Goal: Navigation & Orientation: Find specific page/section

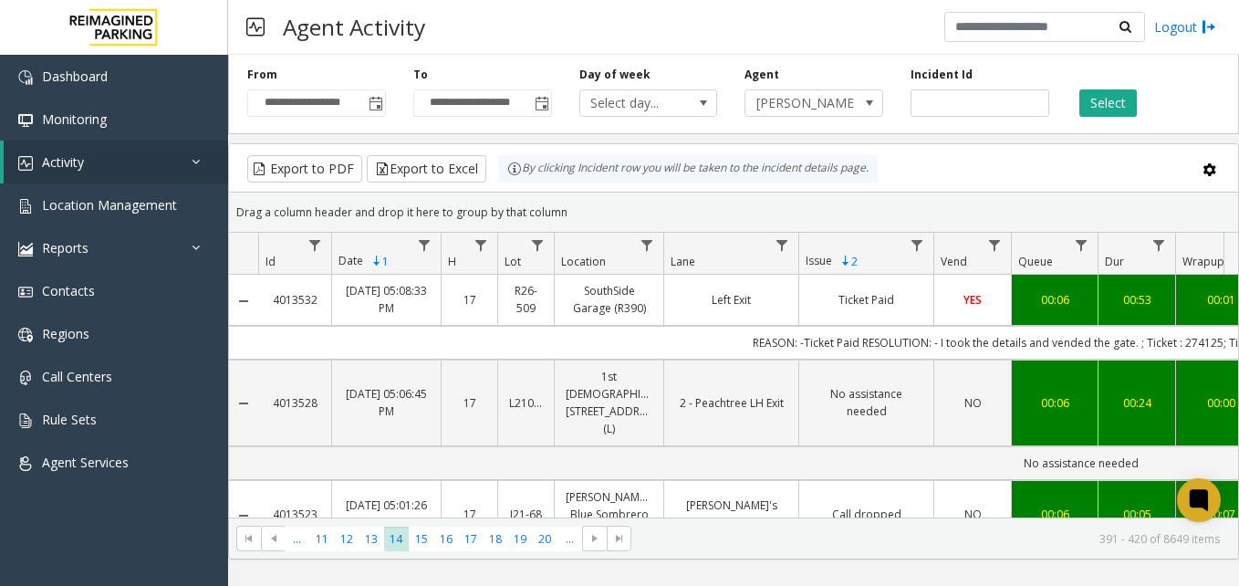
scroll to position [2578, 226]
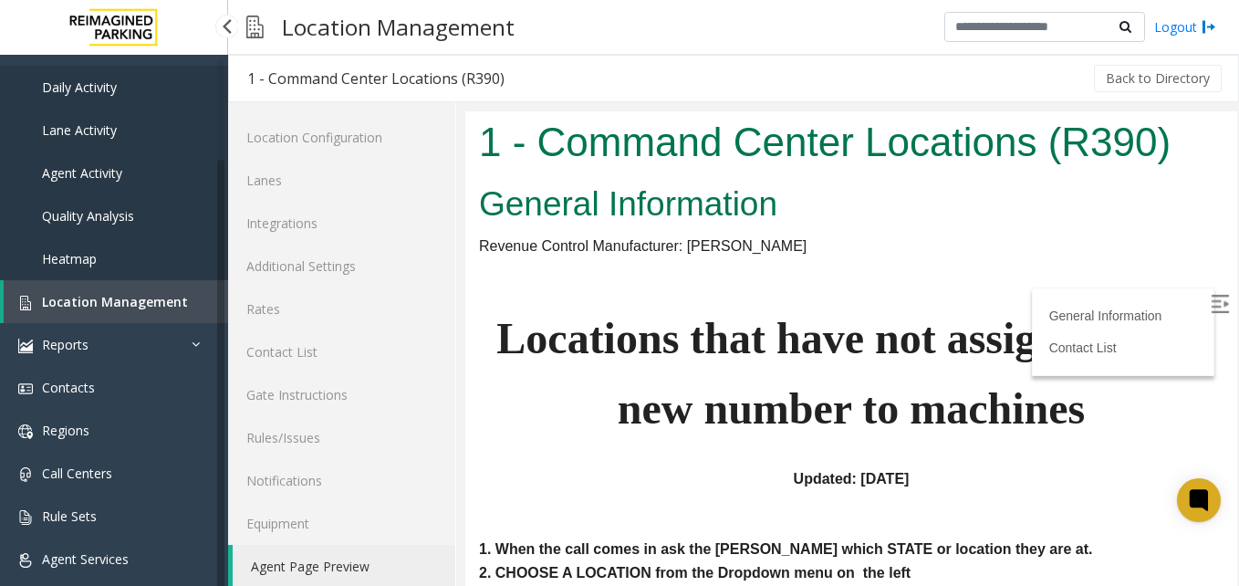
click at [140, 310] on link "Location Management" at bounding box center [116, 301] width 225 height 43
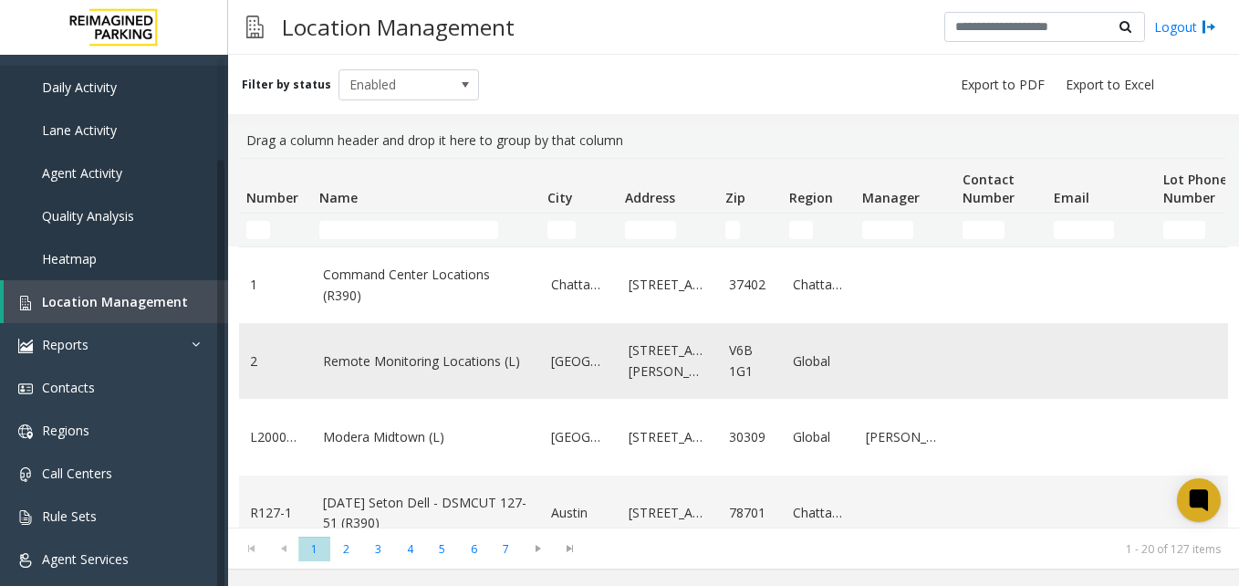
click at [436, 357] on link "Remote Monitoring Locations (L)" at bounding box center [426, 361] width 206 height 20
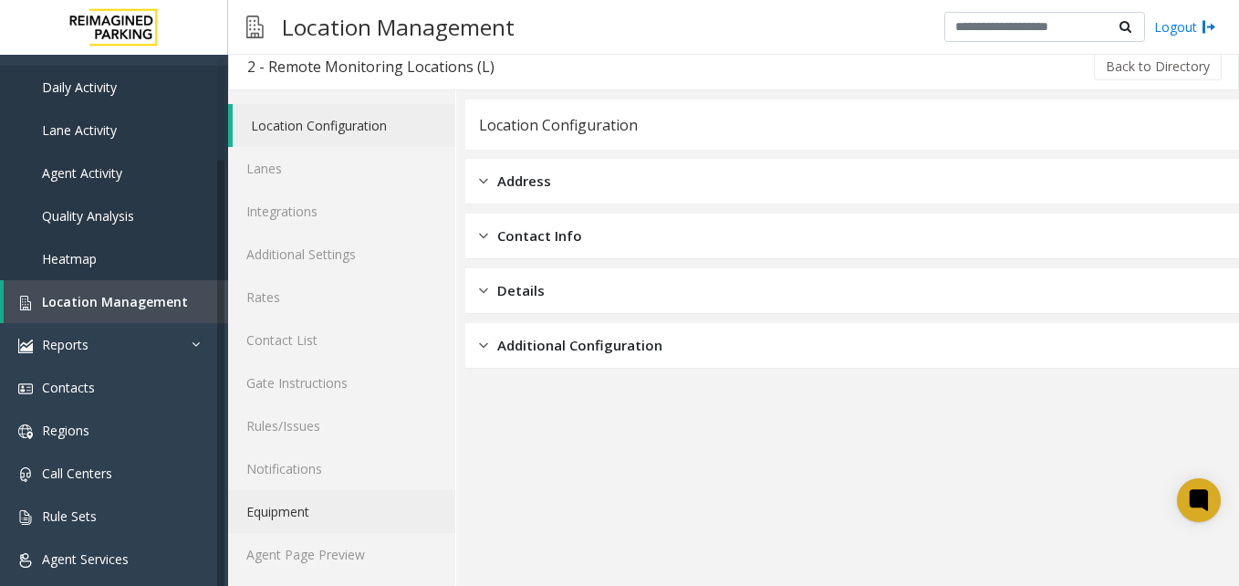
scroll to position [16, 0]
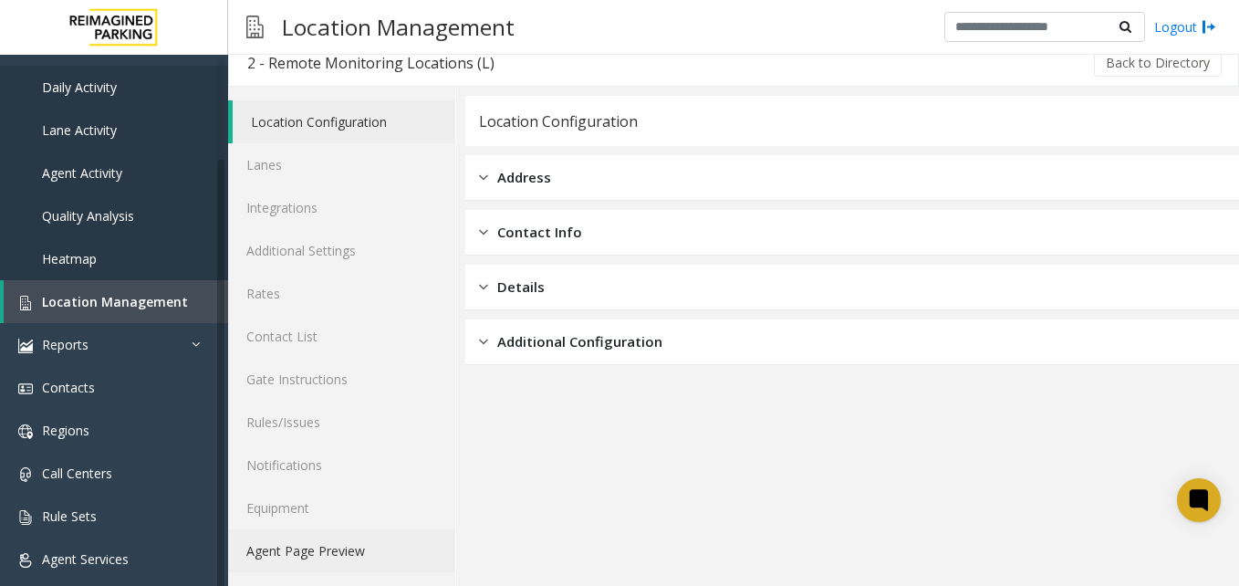
click at [307, 558] on link "Agent Page Preview" at bounding box center [341, 550] width 227 height 43
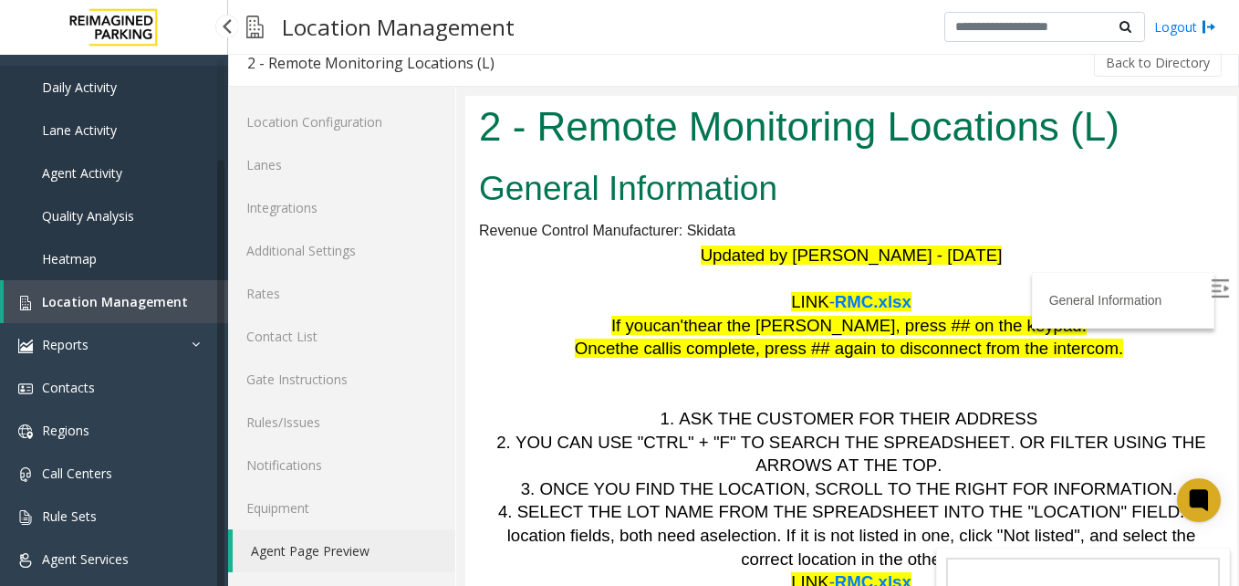
click at [179, 298] on span "Location Management" at bounding box center [115, 301] width 146 height 17
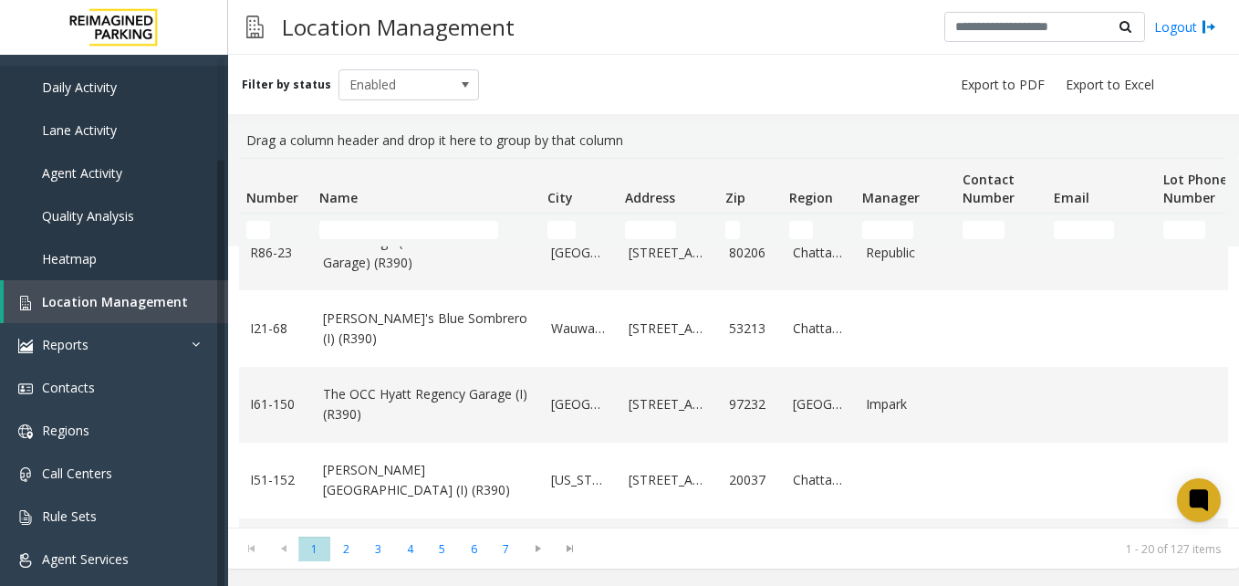
scroll to position [456, 0]
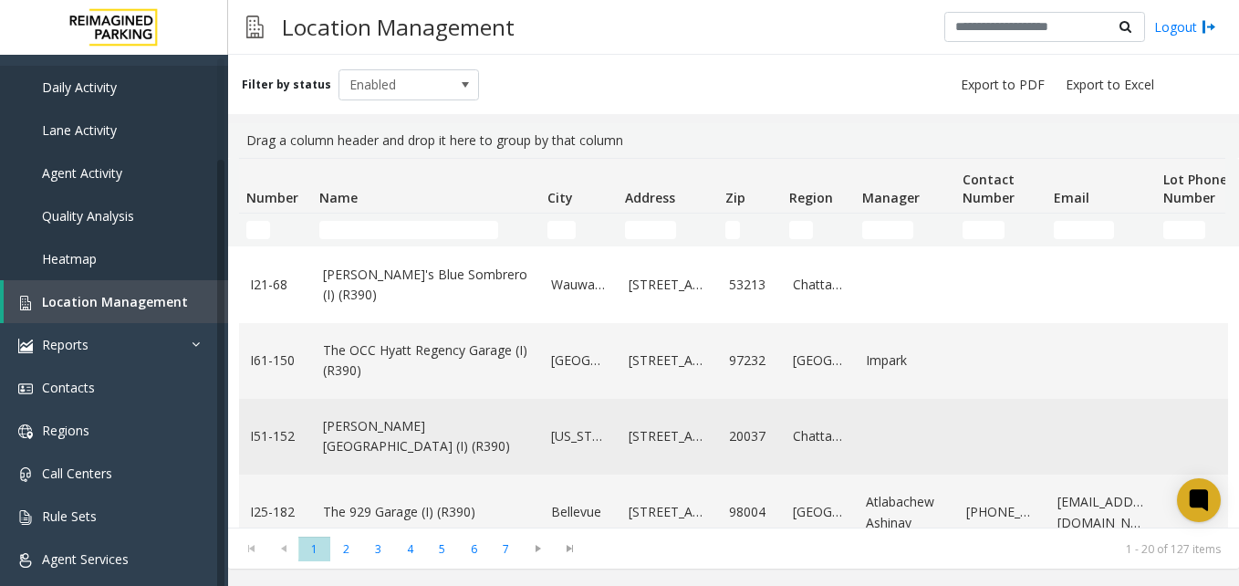
click at [455, 438] on link "Westbrook Place (I) (R390)" at bounding box center [426, 436] width 206 height 41
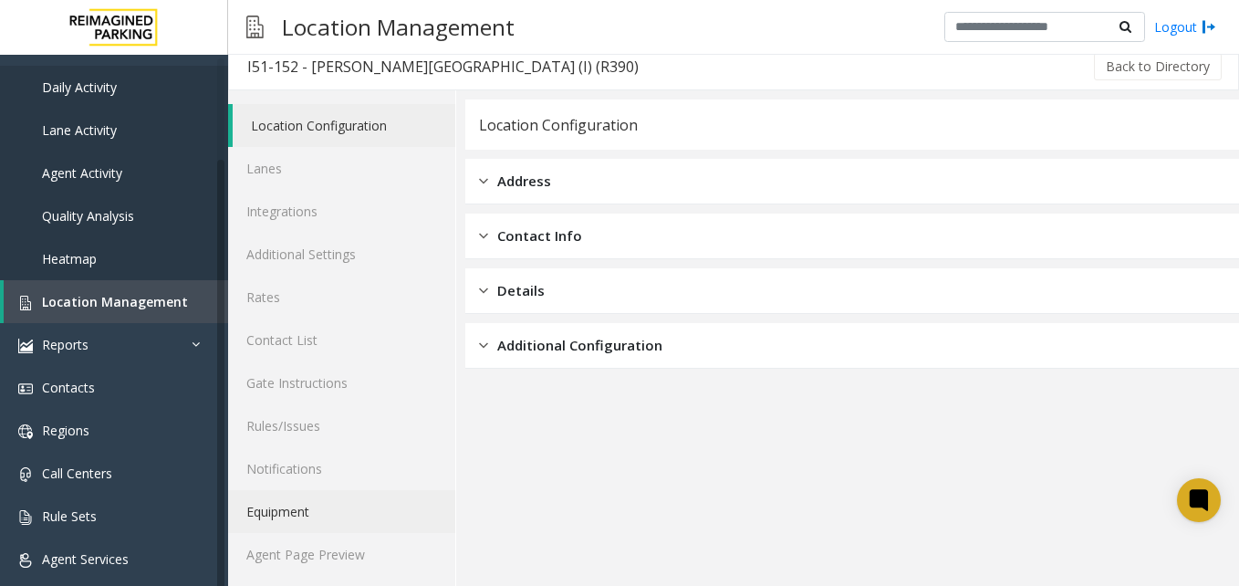
scroll to position [16, 0]
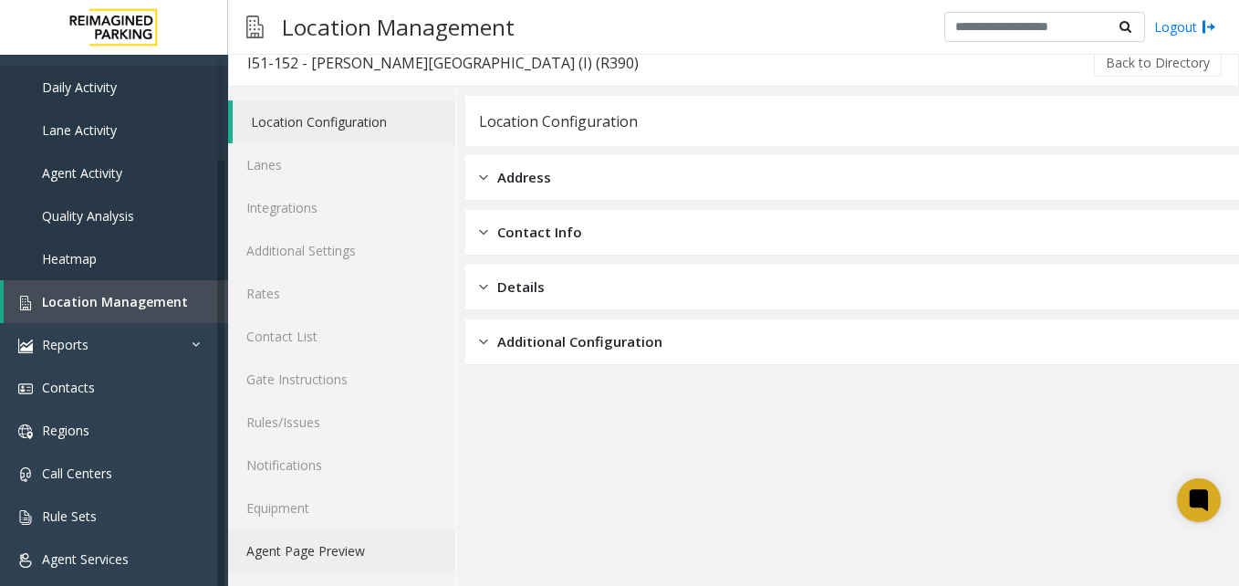
click at [327, 545] on link "Agent Page Preview" at bounding box center [341, 550] width 227 height 43
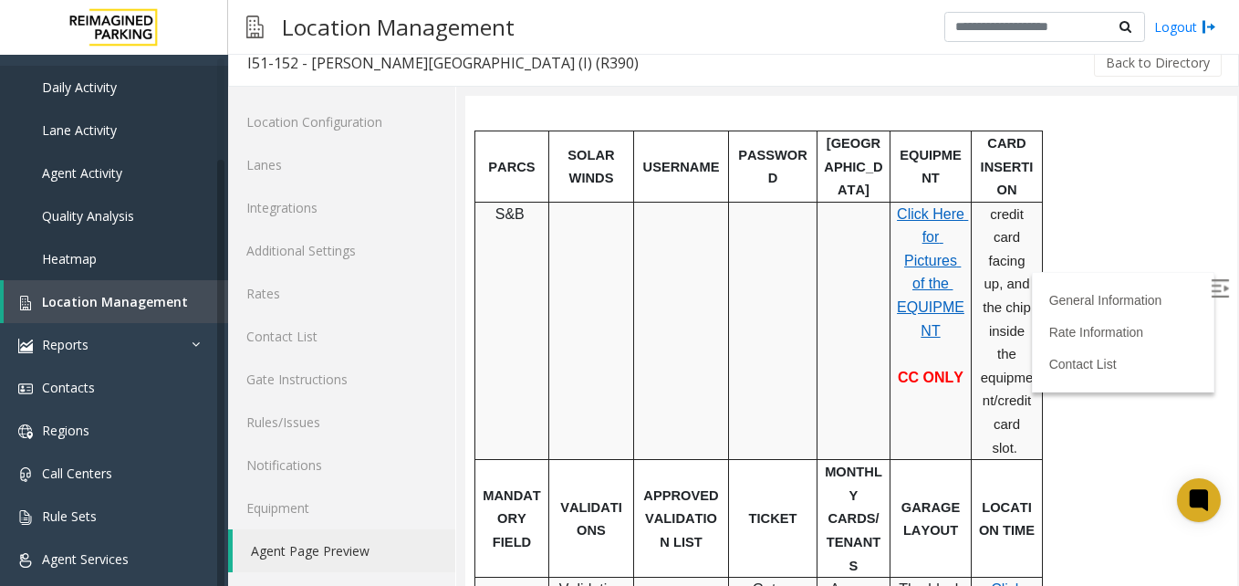
scroll to position [456, 0]
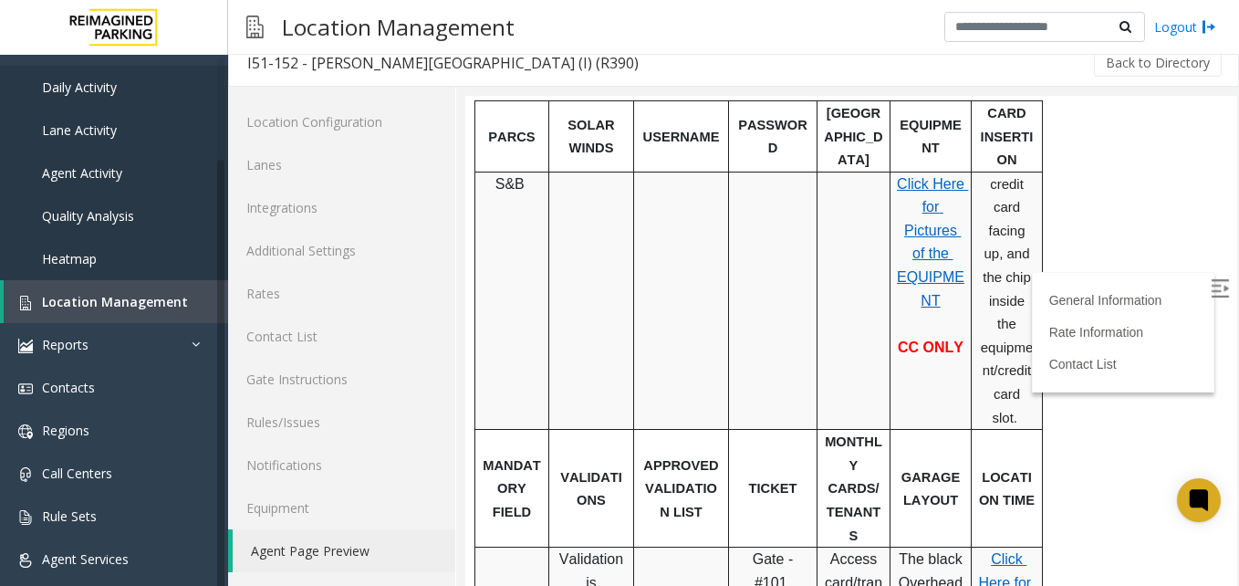
click at [1211, 292] on img at bounding box center [1220, 288] width 18 height 18
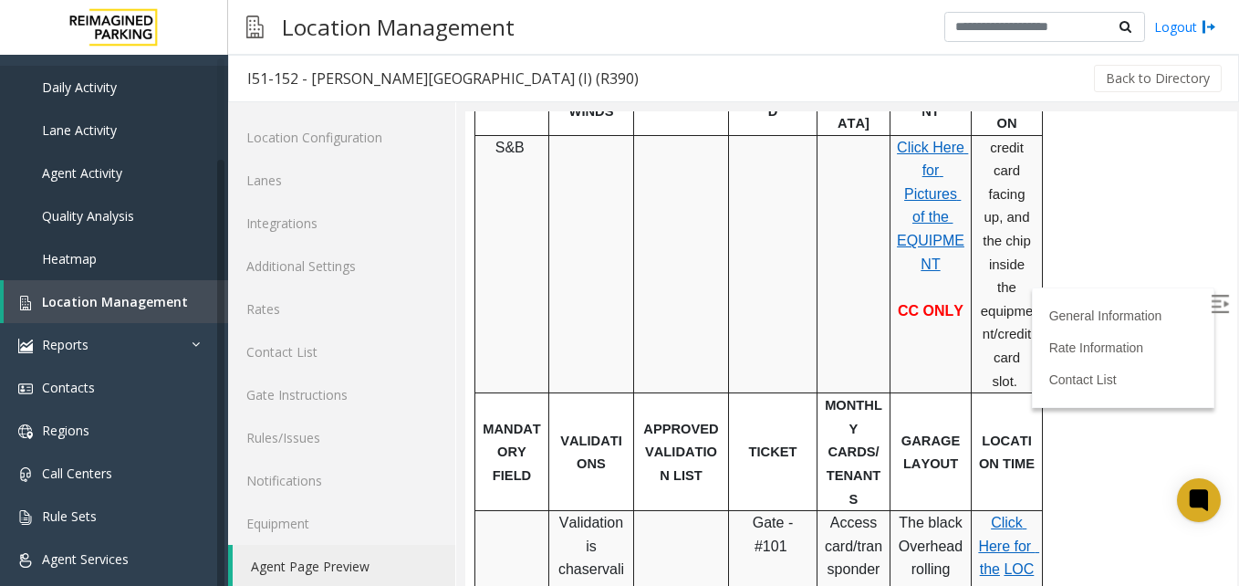
scroll to position [639, 0]
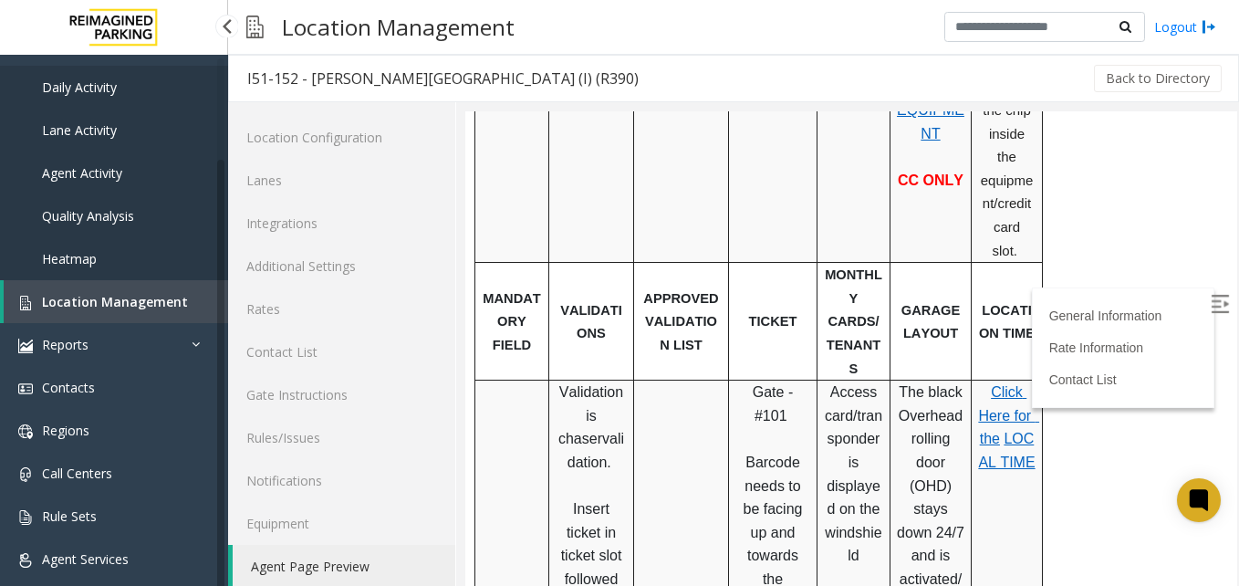
click at [183, 309] on link "Location Management" at bounding box center [116, 301] width 225 height 43
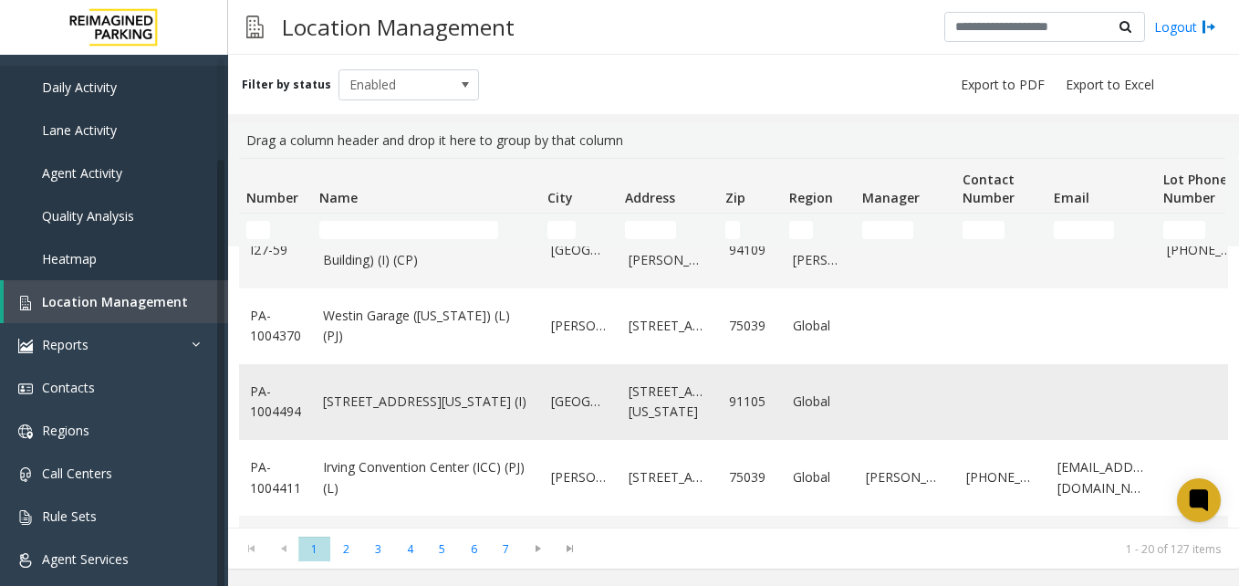
scroll to position [1253, 0]
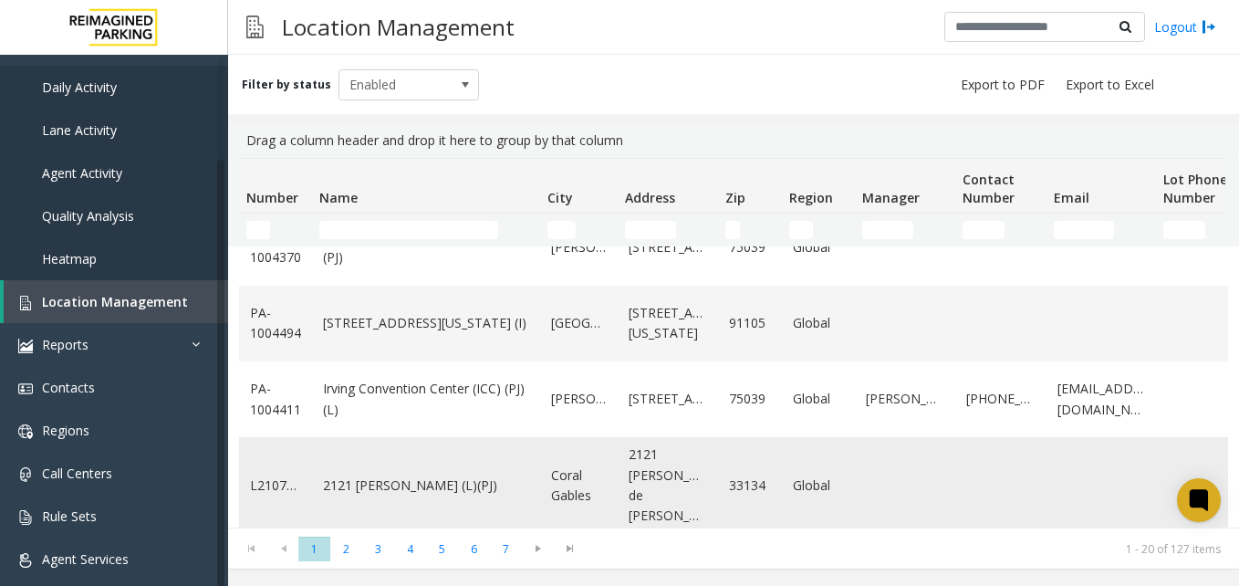
click at [362, 477] on link "2121 Ponce (L)(PJ)" at bounding box center [426, 486] width 206 height 20
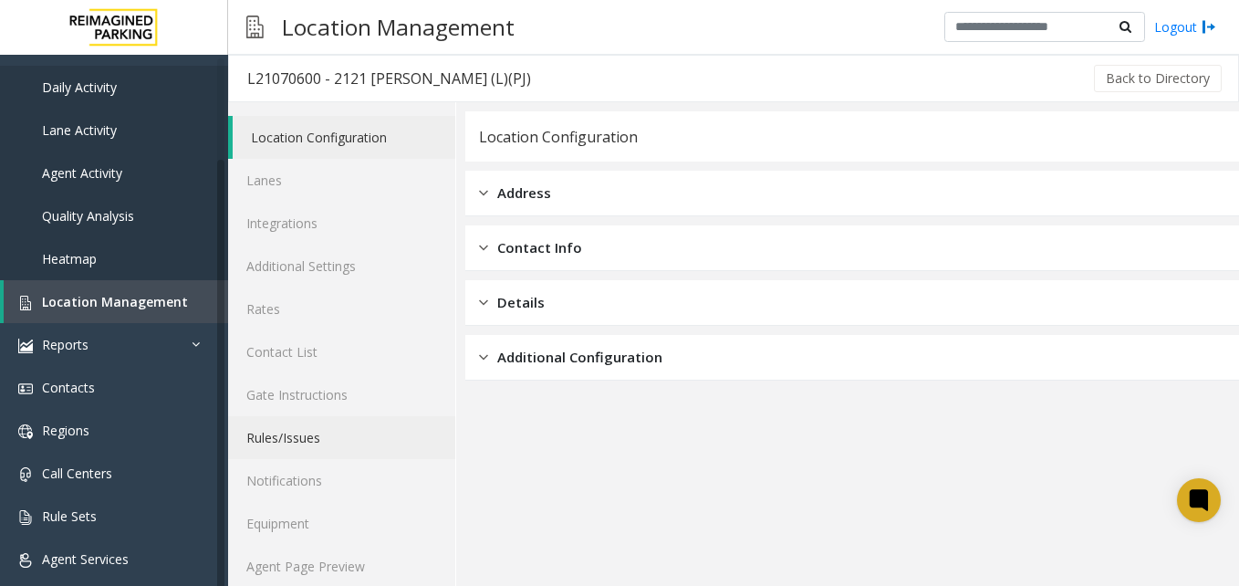
scroll to position [16, 0]
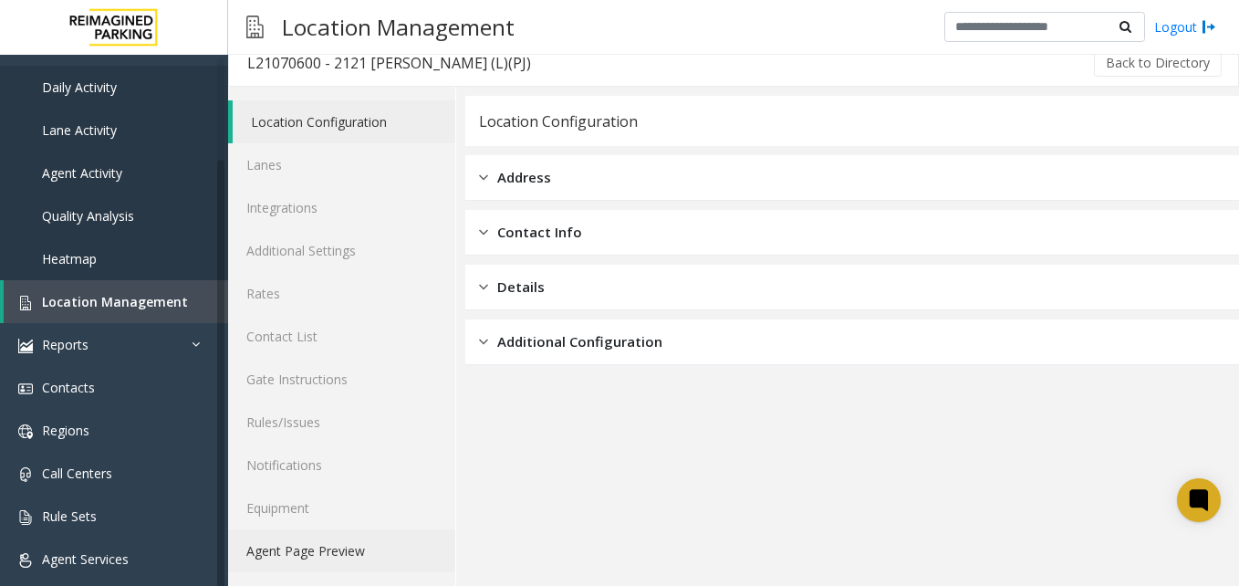
click at [347, 554] on link "Agent Page Preview" at bounding box center [341, 550] width 227 height 43
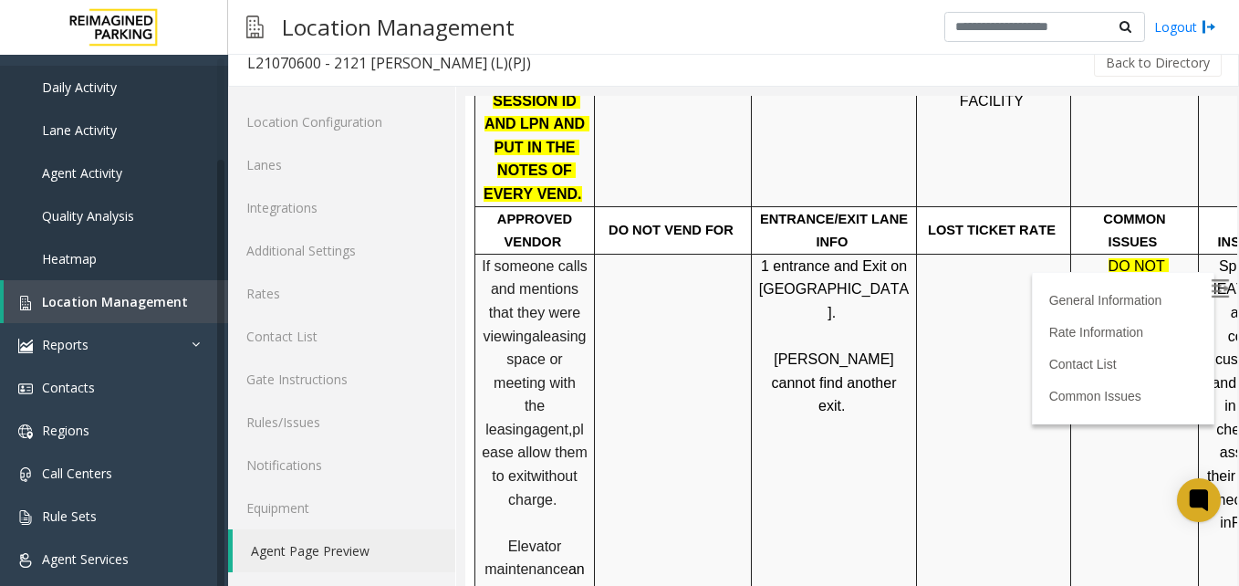
scroll to position [1004, 0]
click at [1208, 277] on label at bounding box center [1221, 290] width 27 height 27
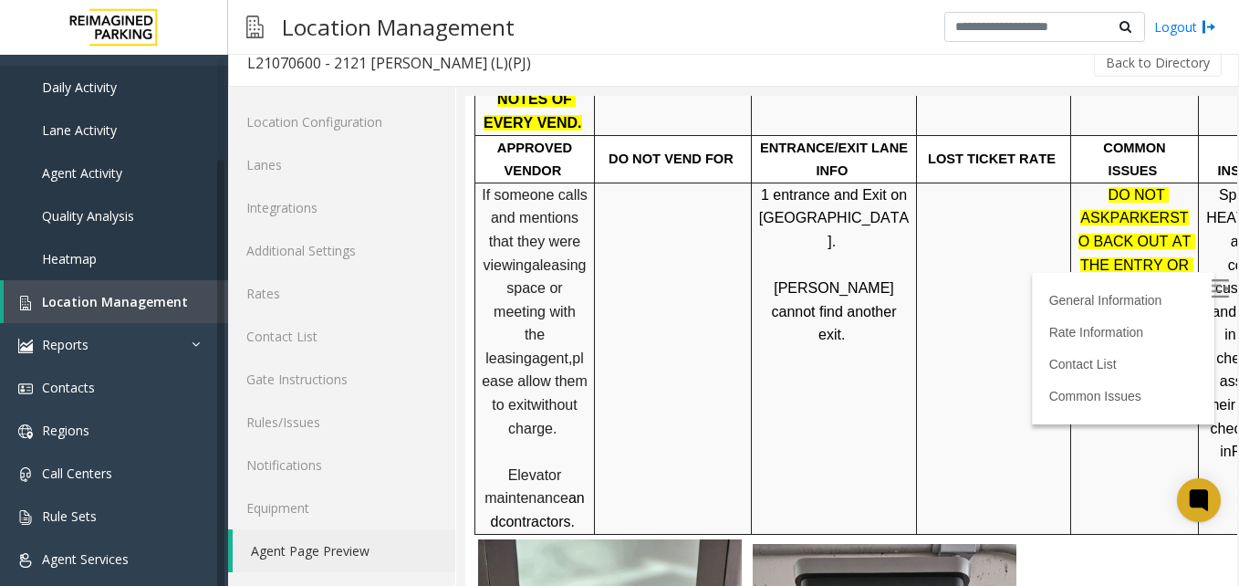
scroll to position [1460, 0]
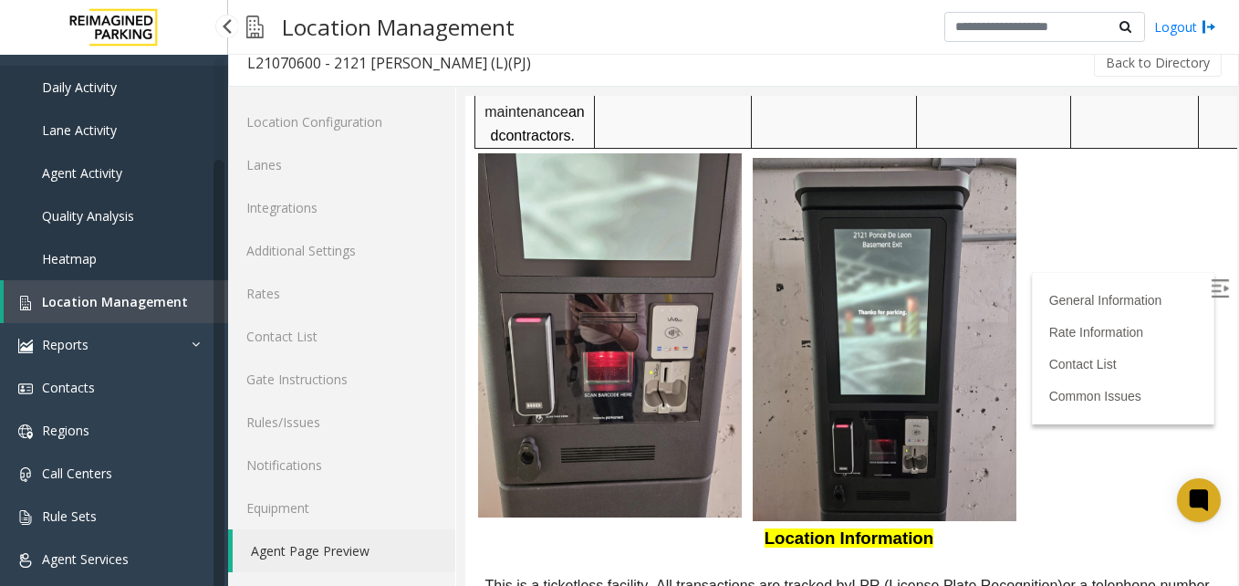
click at [213, 292] on link "Location Management" at bounding box center [116, 301] width 225 height 43
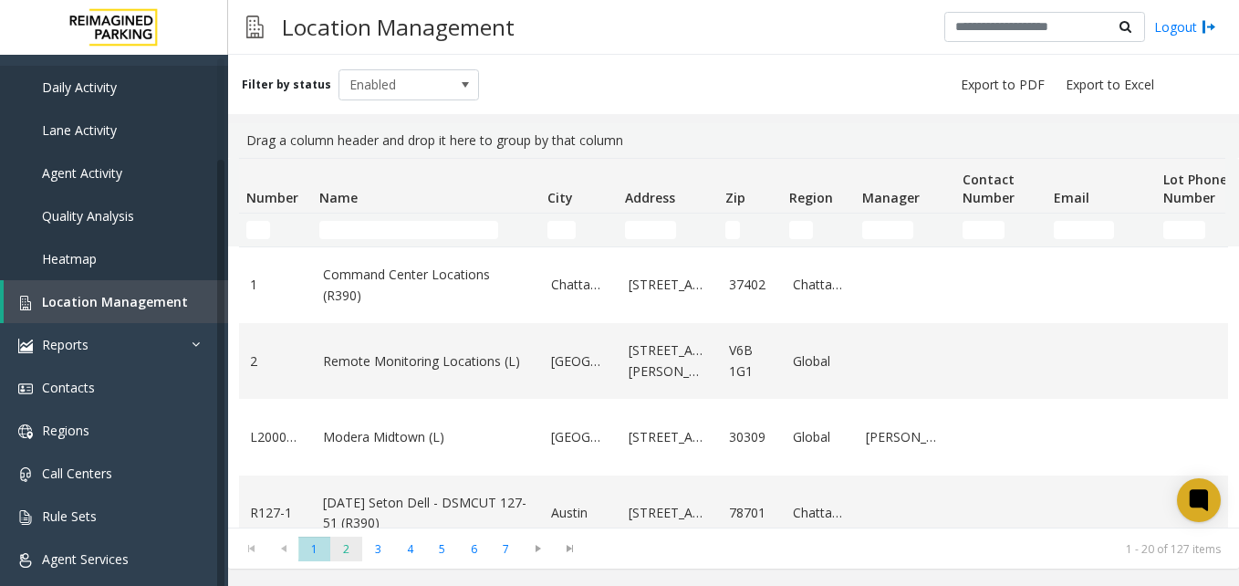
click at [349, 556] on span "2" at bounding box center [346, 549] width 32 height 25
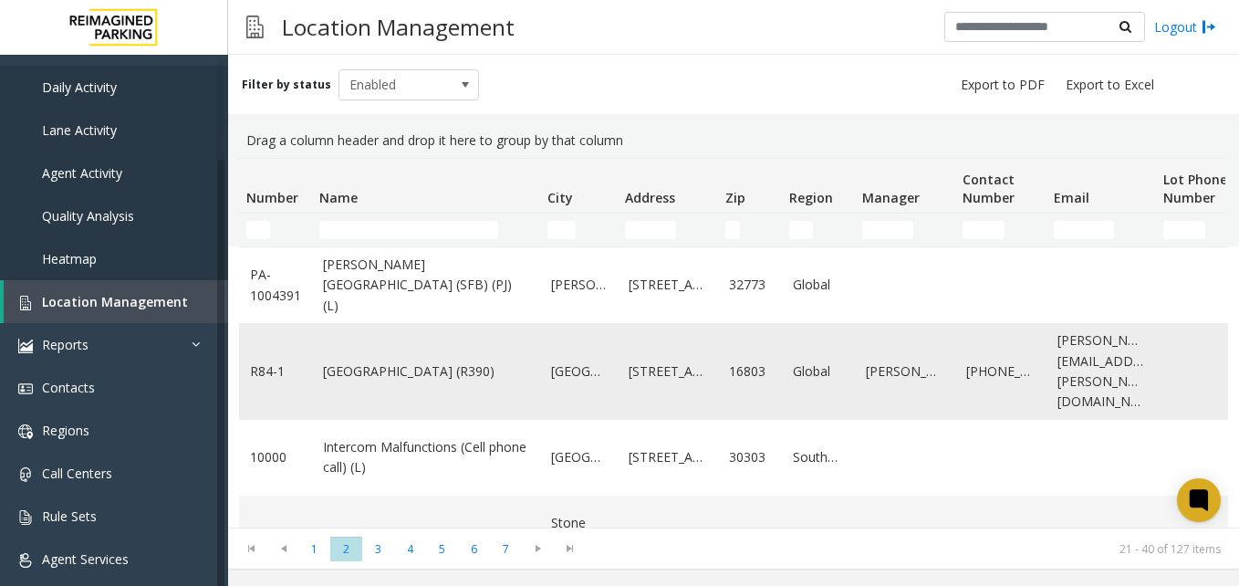
click at [419, 361] on link "University Park Airport (R390)" at bounding box center [426, 371] width 206 height 20
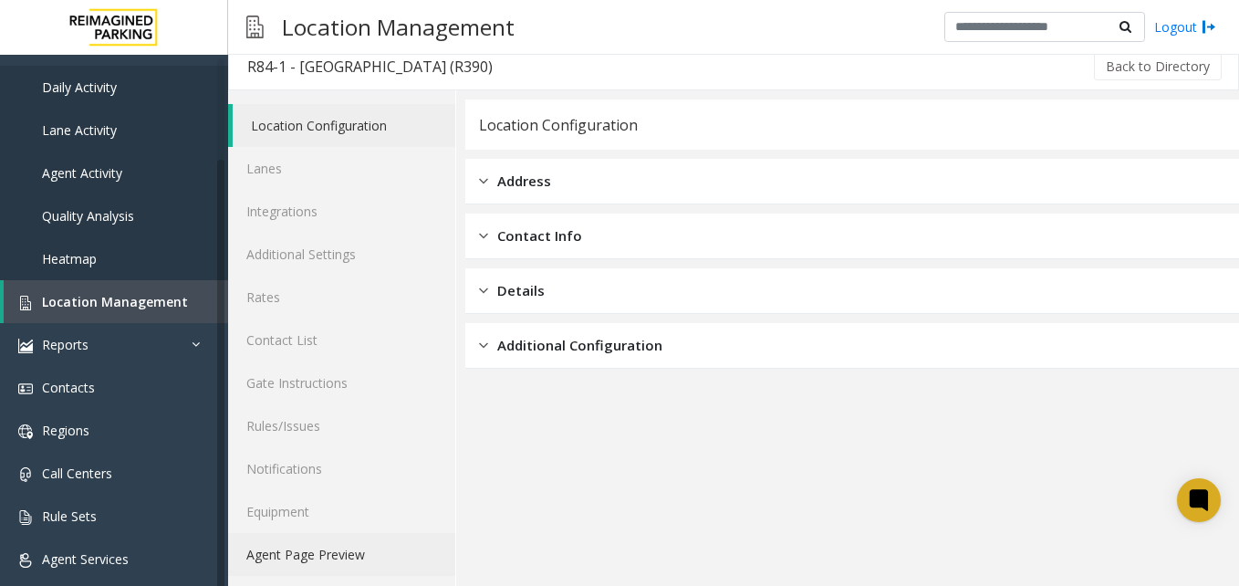
scroll to position [16, 0]
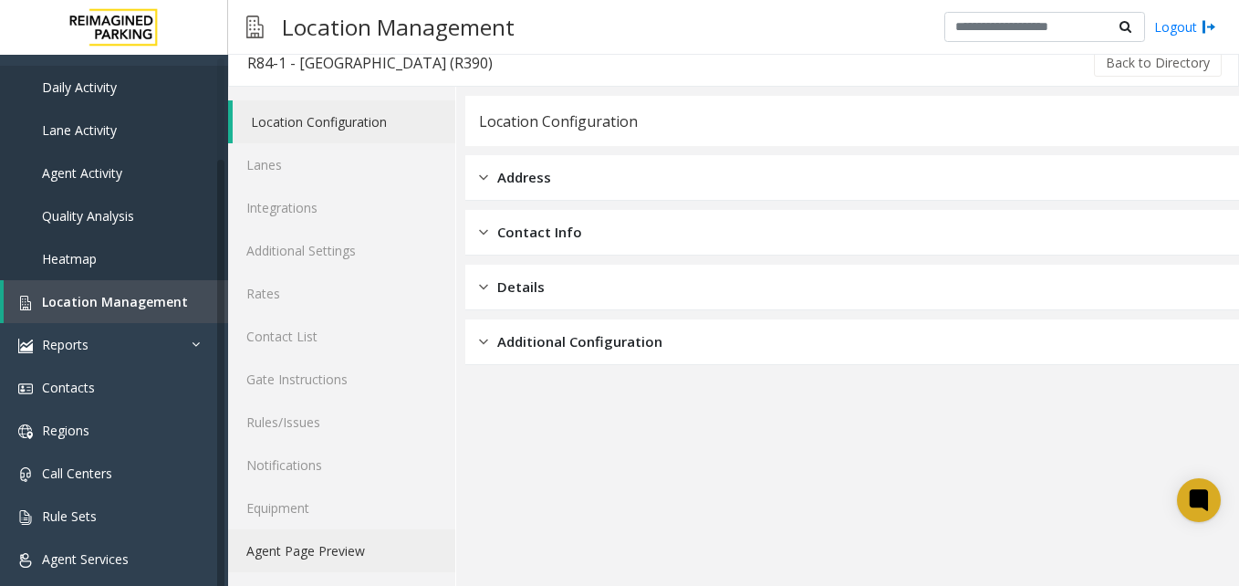
click at [306, 549] on link "Agent Page Preview" at bounding box center [341, 550] width 227 height 43
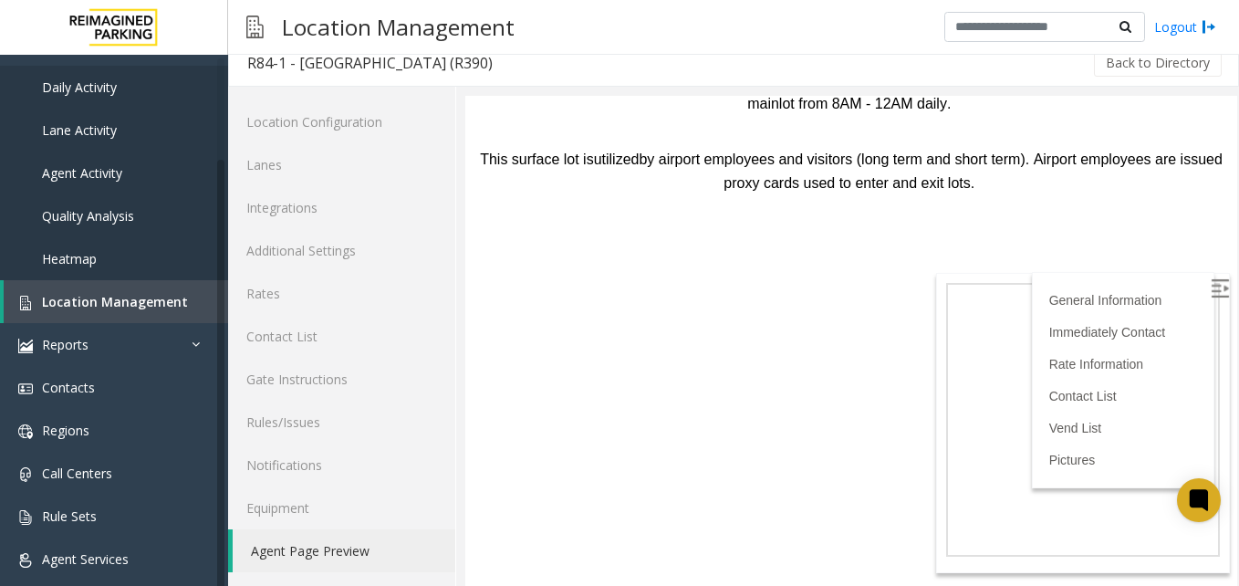
scroll to position [2191, 0]
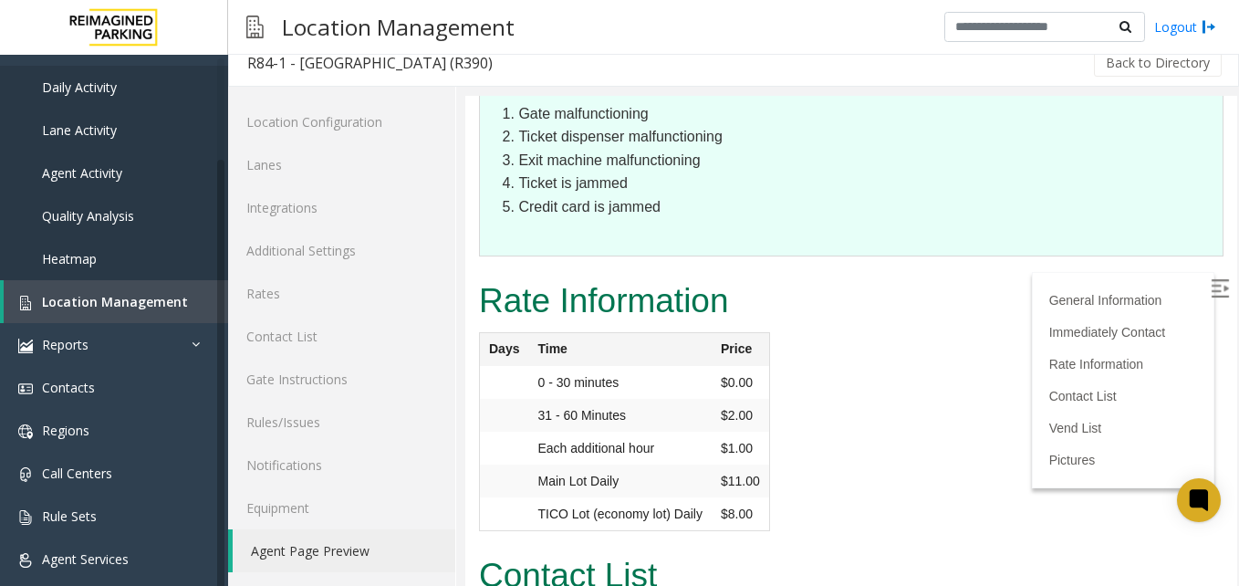
click at [290, 556] on link "Agent Page Preview" at bounding box center [344, 550] width 223 height 43
click at [177, 305] on span "Location Management" at bounding box center [115, 301] width 146 height 17
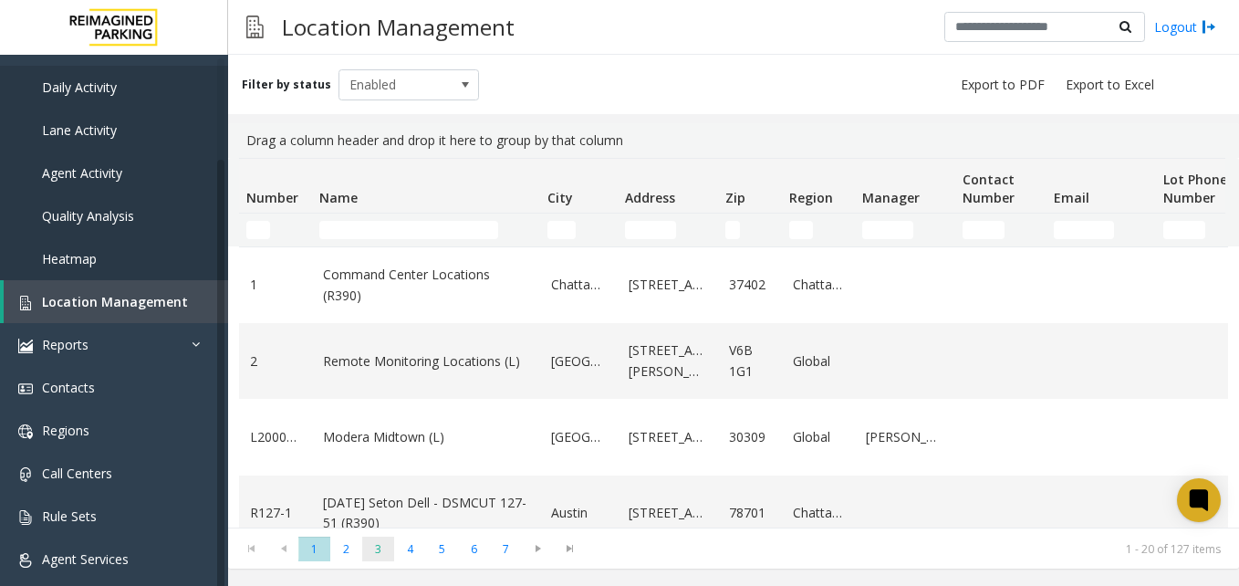
click at [375, 548] on span "3" at bounding box center [378, 549] width 32 height 25
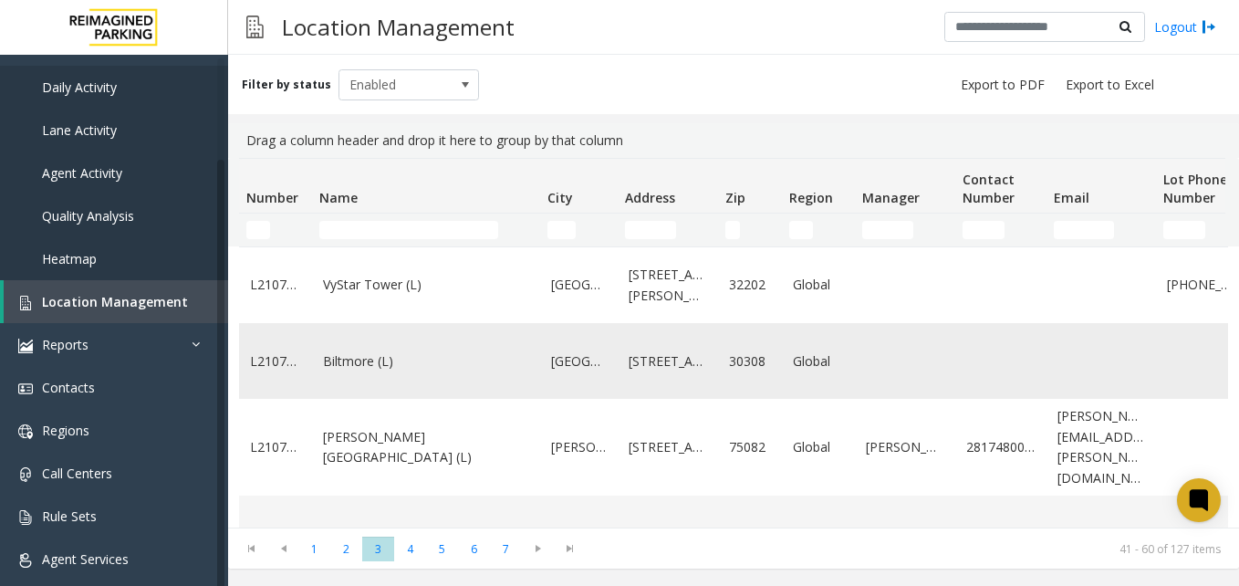
click at [371, 369] on link "Biltmore (L)" at bounding box center [426, 361] width 206 height 20
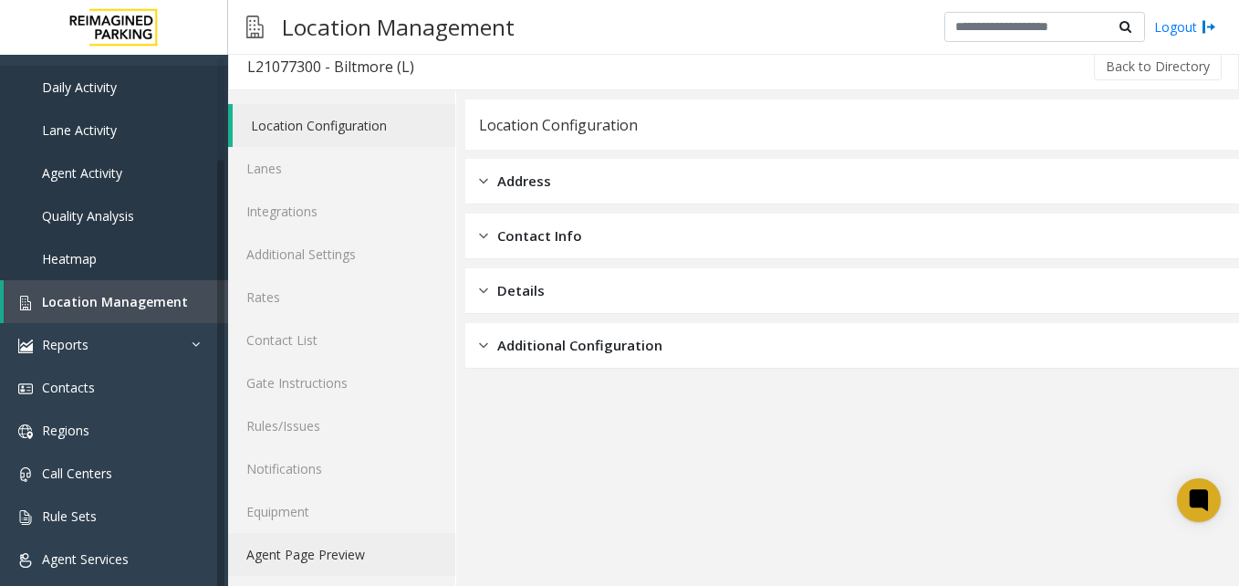
scroll to position [16, 0]
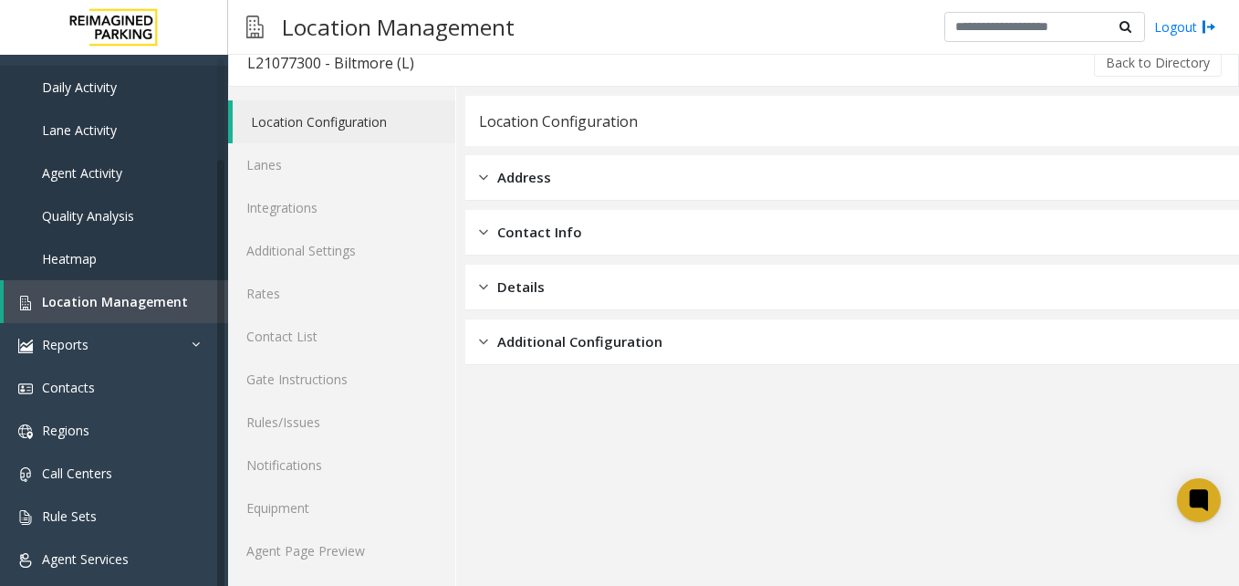
click at [300, 579] on div "Location Configuration Lanes Integrations Additional Settings Rates Contact Lis…" at bounding box center [342, 336] width 228 height 499
click at [316, 544] on link "Agent Page Preview" at bounding box center [341, 550] width 227 height 43
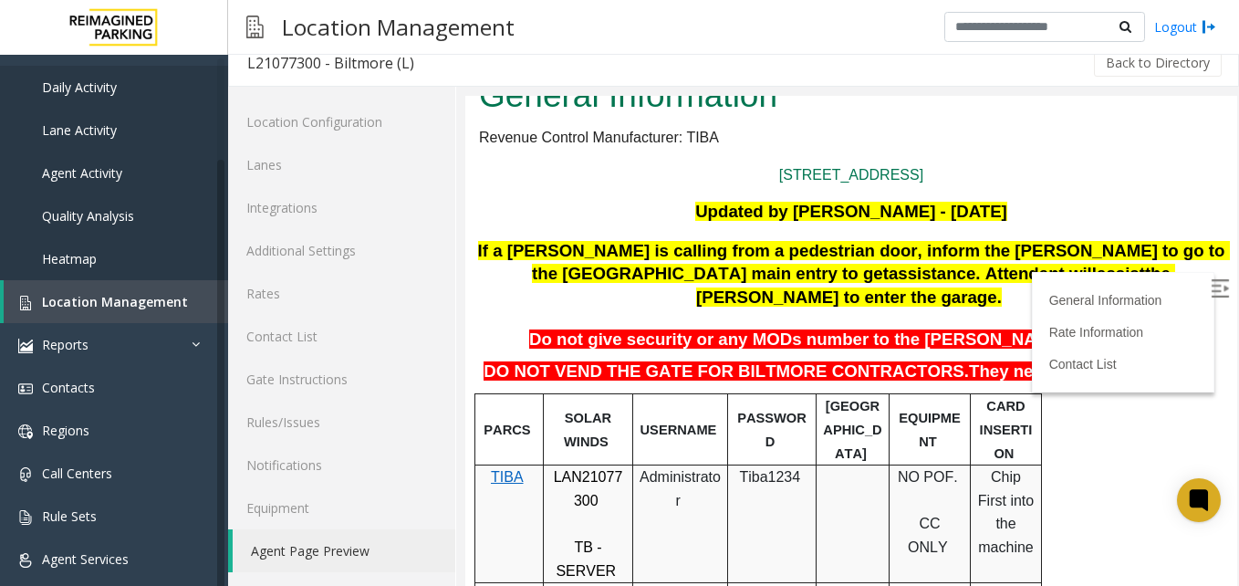
scroll to position [183, 0]
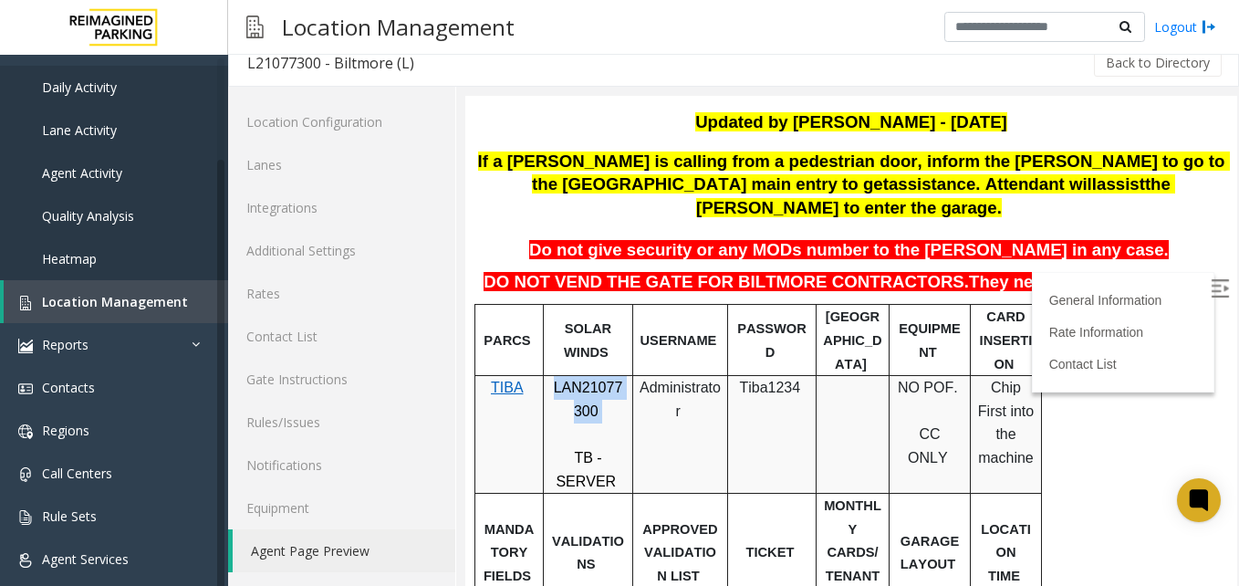
drag, startPoint x: 554, startPoint y: 365, endPoint x: 618, endPoint y: 387, distance: 67.5
click at [618, 387] on p "LAN21077300" at bounding box center [588, 399] width 76 height 47
drag, startPoint x: 618, startPoint y: 387, endPoint x: 601, endPoint y: 376, distance: 19.7
copy p "LAN21077300"
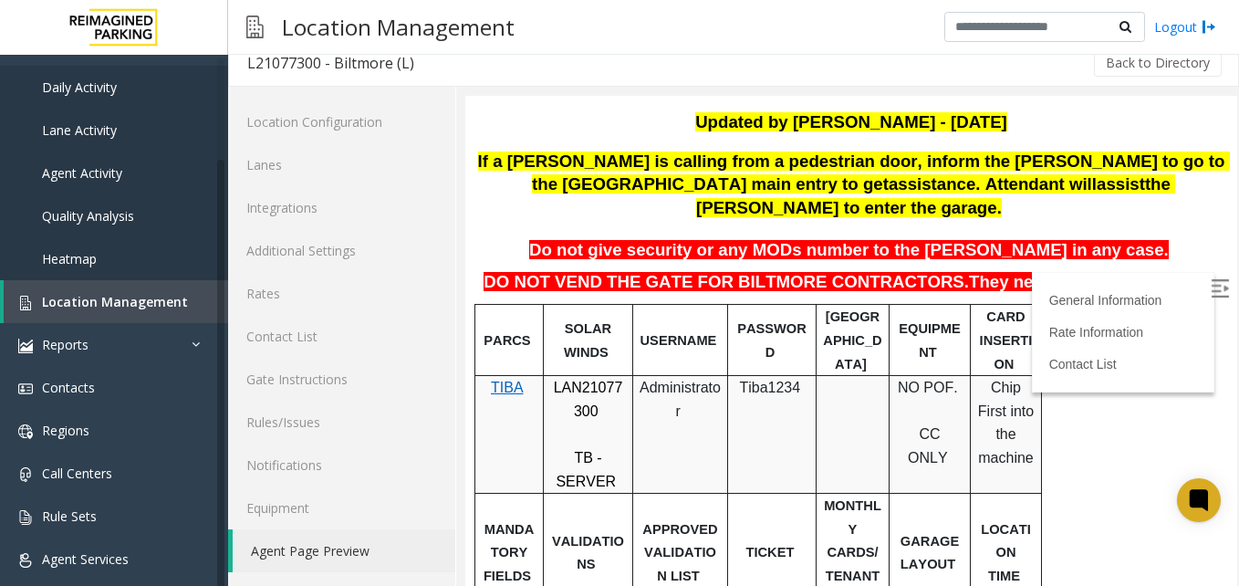
drag, startPoint x: 749, startPoint y: 371, endPoint x: 758, endPoint y: 377, distance: 11.1
click at [758, 377] on p "Tiba1234" at bounding box center [772, 388] width 75 height 24
click at [743, 380] on span "Tiba1234" at bounding box center [769, 388] width 61 height 16
copy p "Tiba1234"
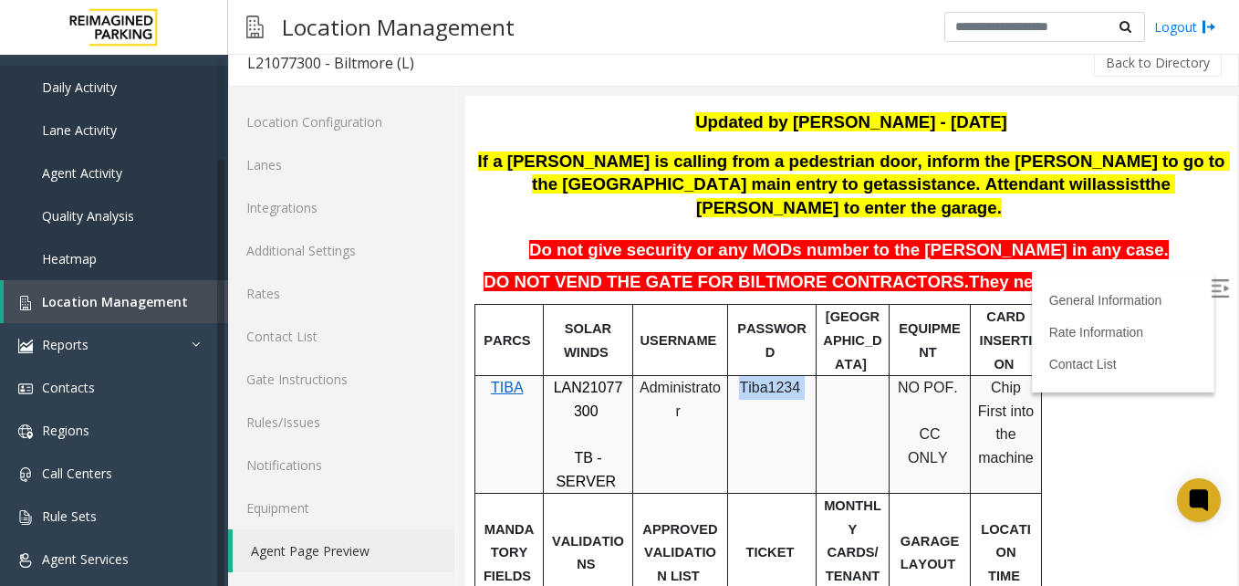
copy p "Tiba1234"
click at [918, 380] on span "NO POF." at bounding box center [928, 388] width 60 height 16
click at [1208, 299] on label at bounding box center [1221, 290] width 27 height 27
drag, startPoint x: 1181, startPoint y: 251, endPoint x: 1191, endPoint y: 251, distance: 10.0
click at [1191, 271] on p "DO NOT VEND THE GATE FOR BILTMORE CONTRACTORS. They need to contact security." at bounding box center [851, 283] width 745 height 24
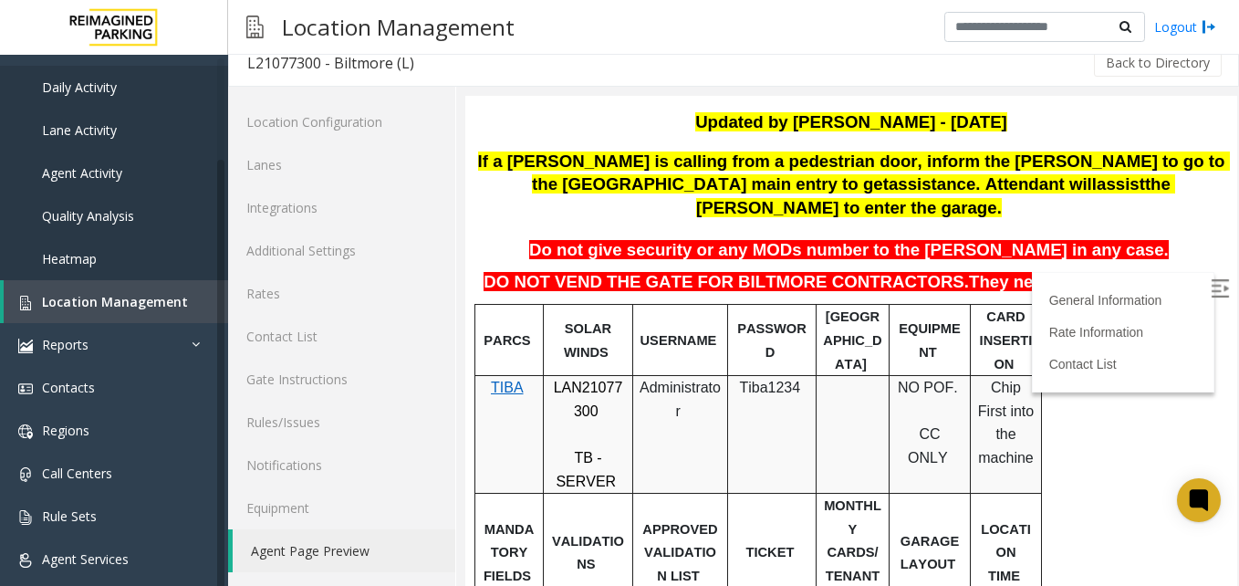
drag, startPoint x: 1178, startPoint y: 242, endPoint x: 1164, endPoint y: 285, distance: 45.3
drag, startPoint x: 1164, startPoint y: 285, endPoint x: 1176, endPoint y: 375, distance: 91.1
drag, startPoint x: 1176, startPoint y: 375, endPoint x: 1164, endPoint y: 405, distance: 32.4
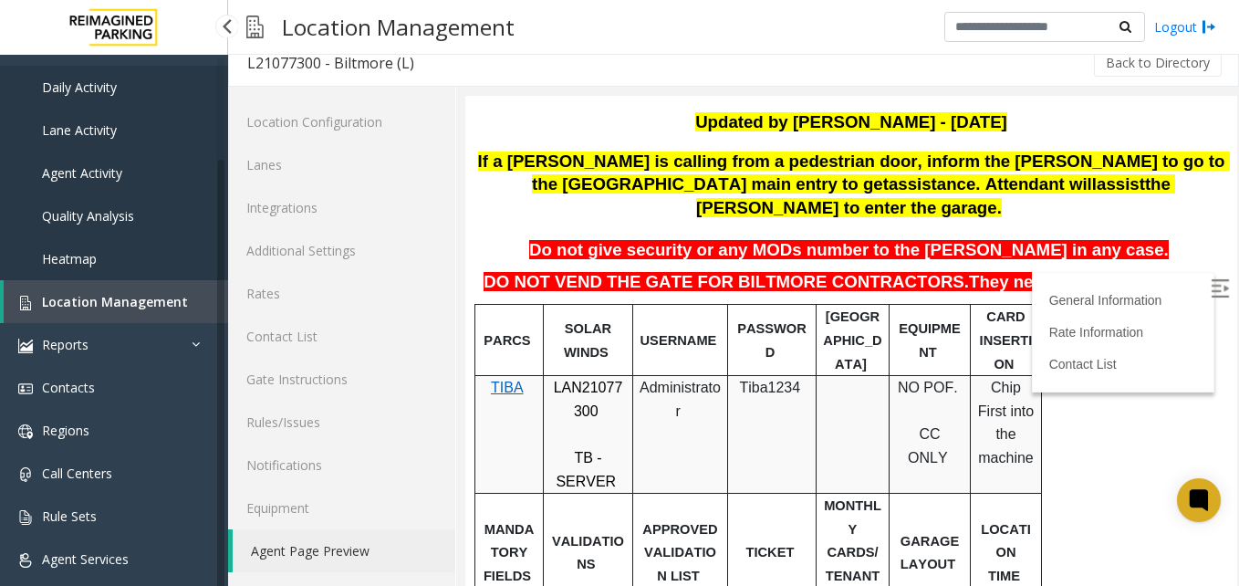
click at [196, 306] on link "Location Management" at bounding box center [116, 301] width 225 height 43
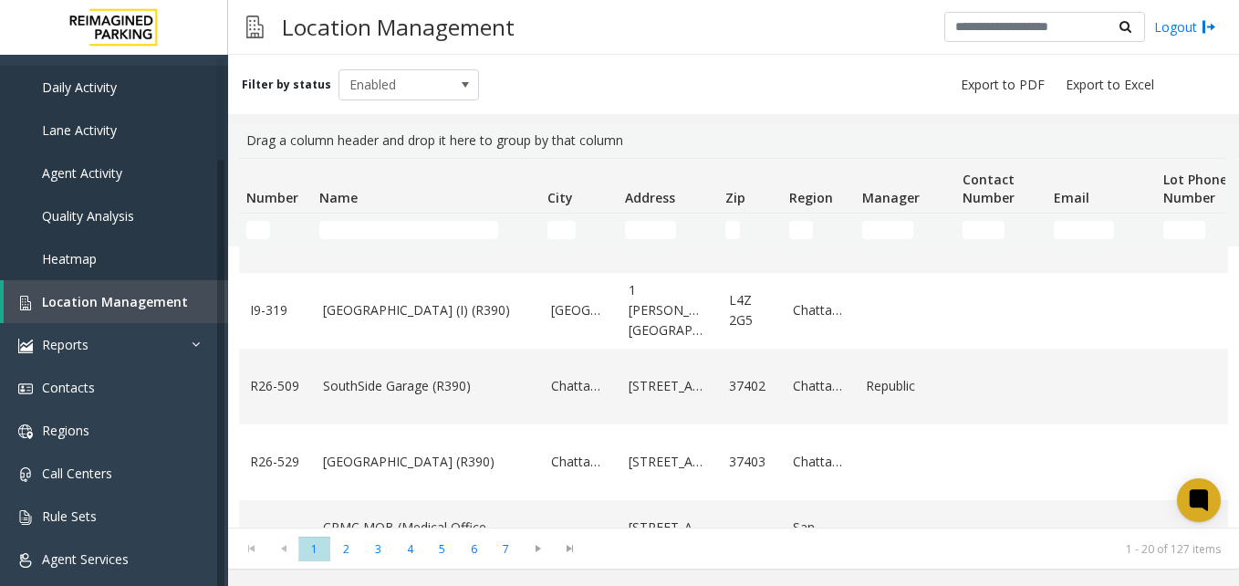
scroll to position [1253, 0]
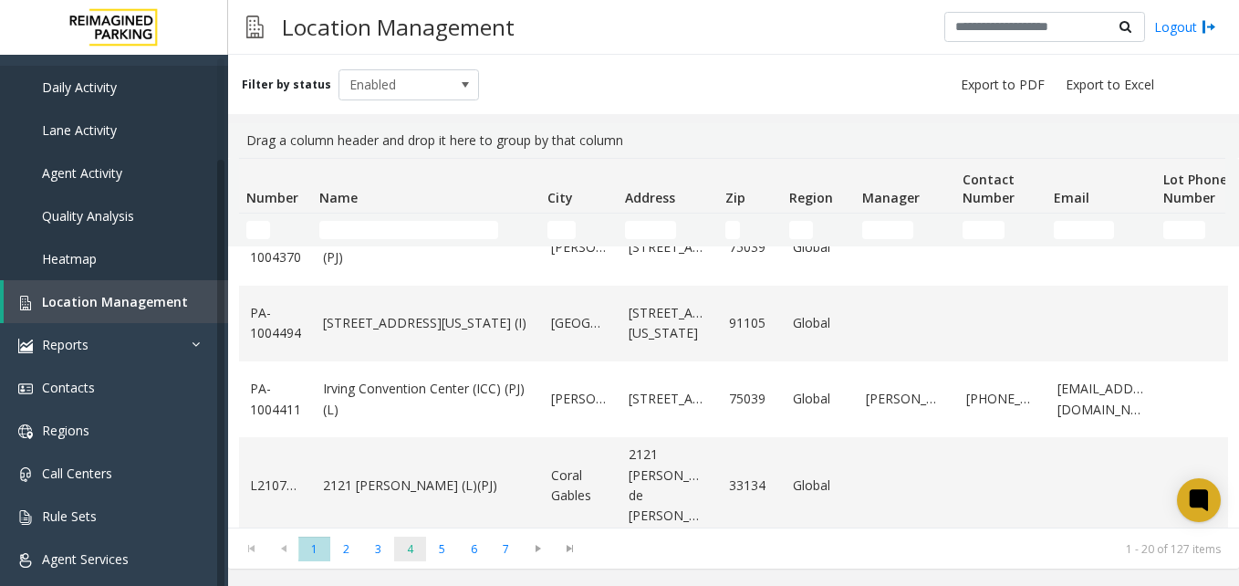
click at [405, 543] on span "4" at bounding box center [410, 549] width 32 height 25
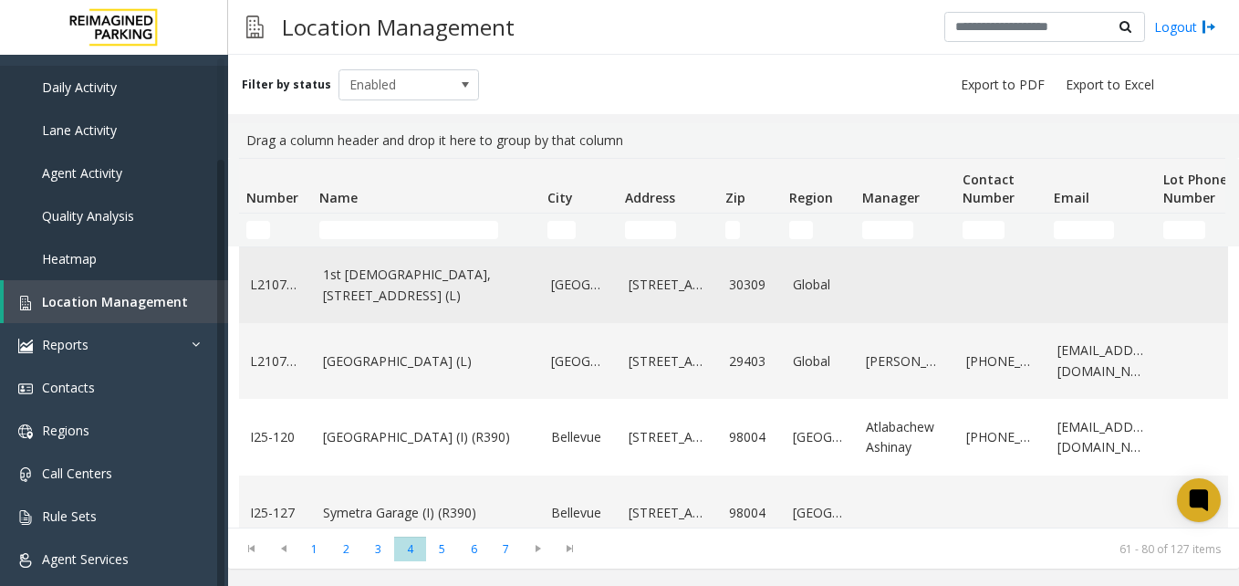
click at [455, 288] on link "1st [DEMOGRAPHIC_DATA], [STREET_ADDRESS] (L)" at bounding box center [426, 285] width 206 height 41
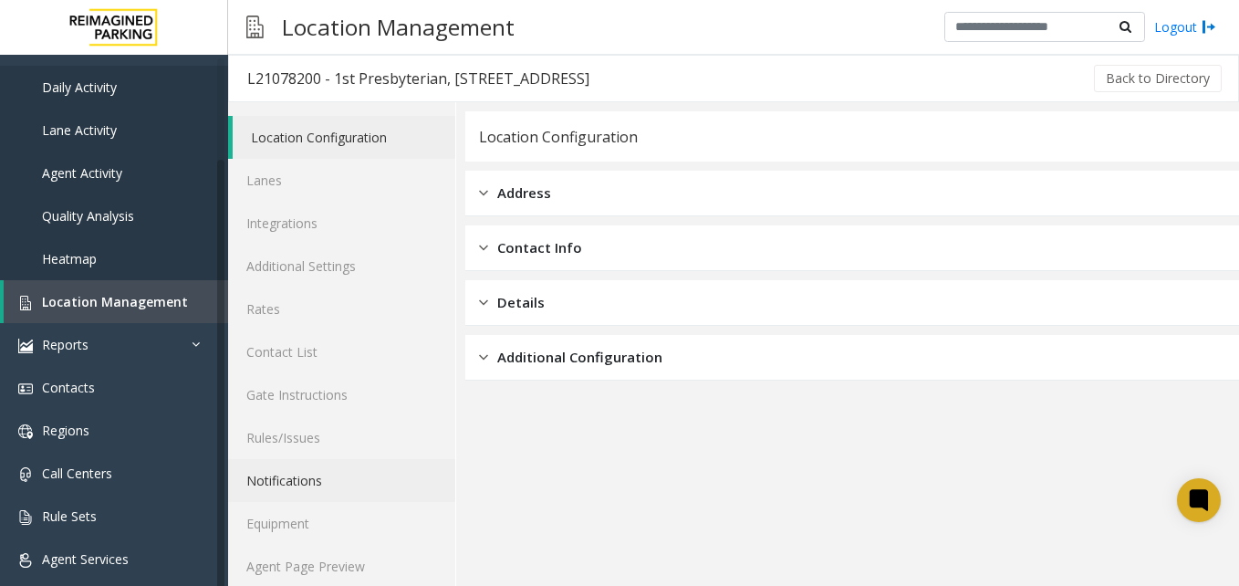
scroll to position [16, 0]
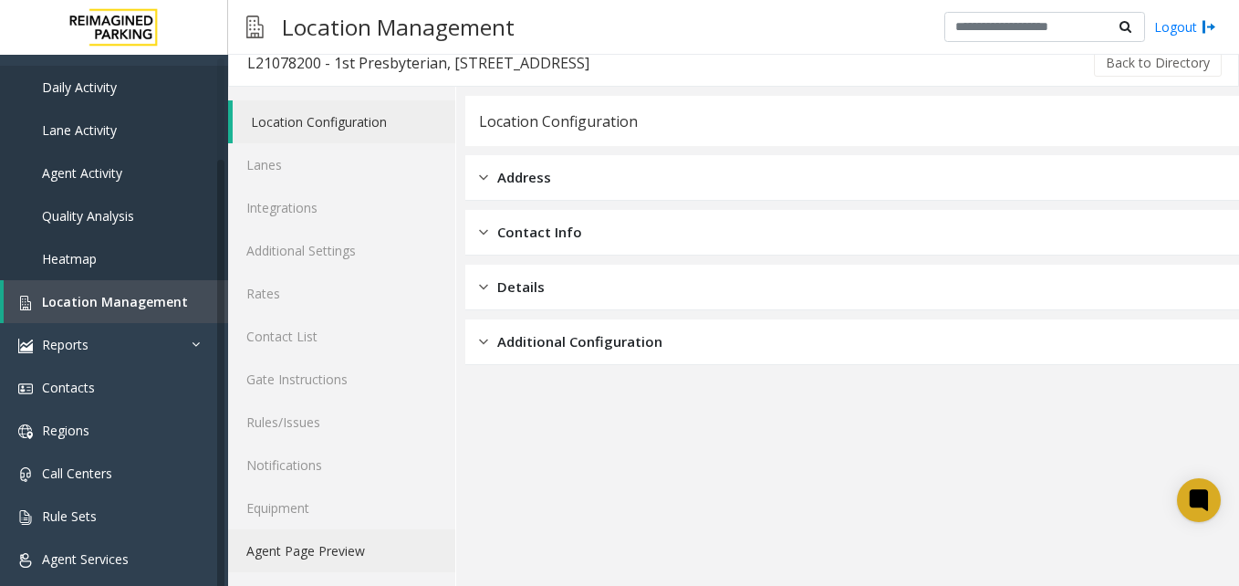
click at [341, 538] on link "Agent Page Preview" at bounding box center [341, 550] width 227 height 43
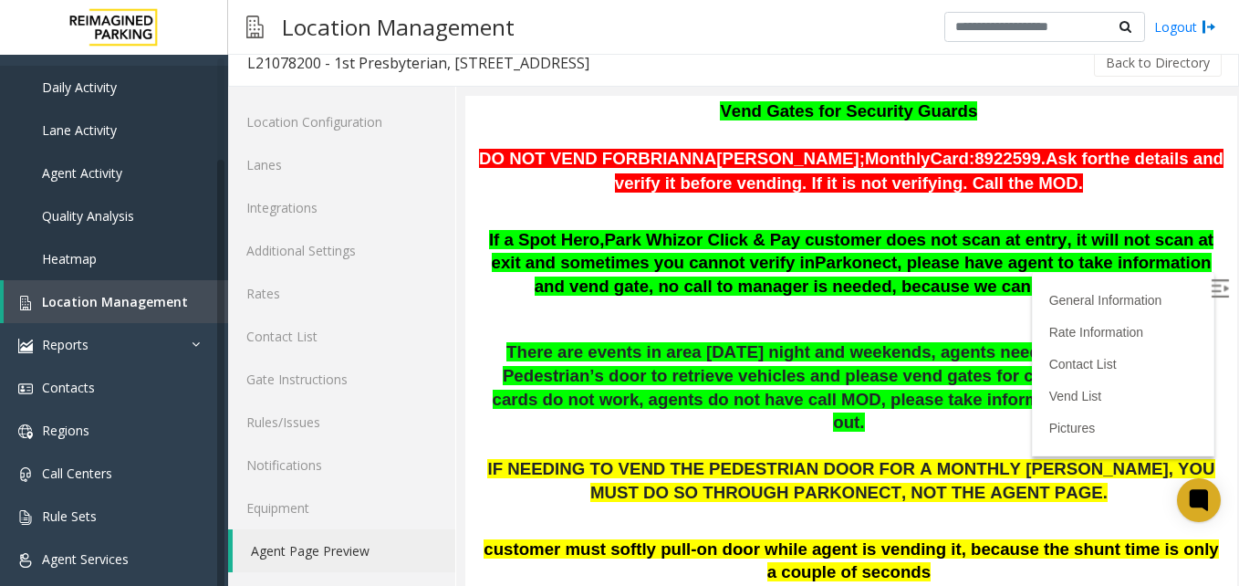
scroll to position [1004, 0]
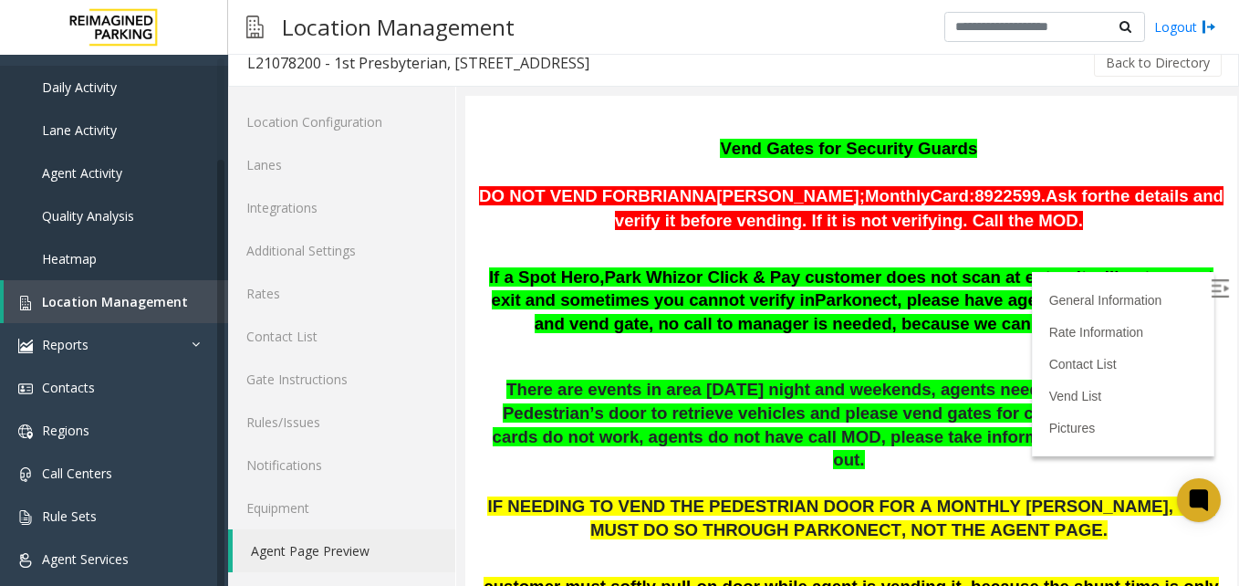
click at [1211, 294] on img at bounding box center [1220, 288] width 18 height 18
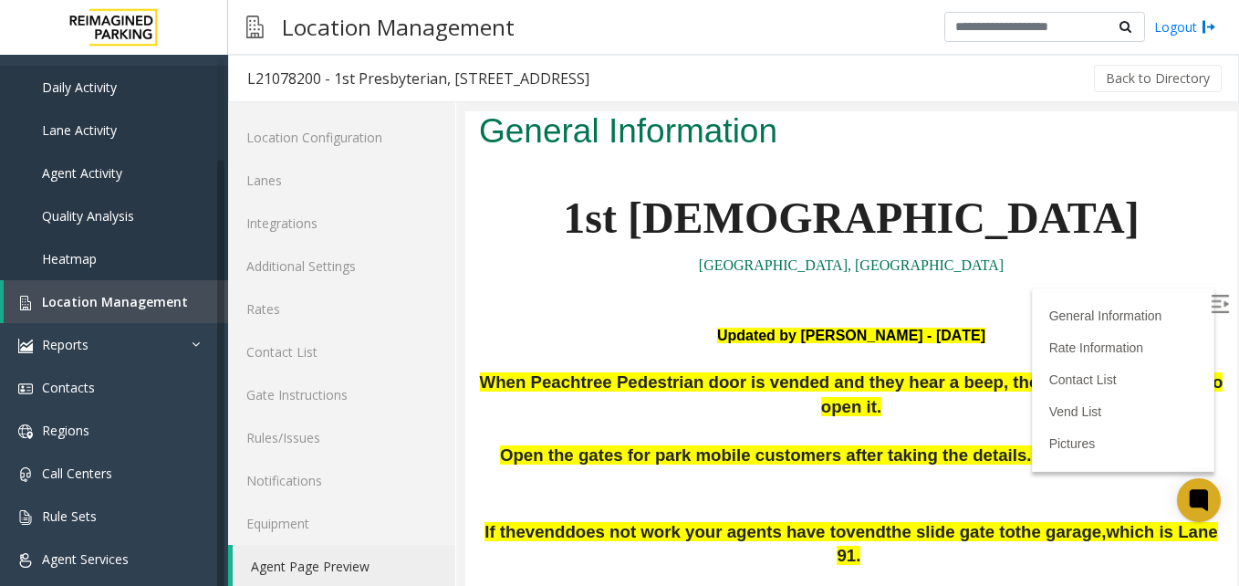
scroll to position [0, 0]
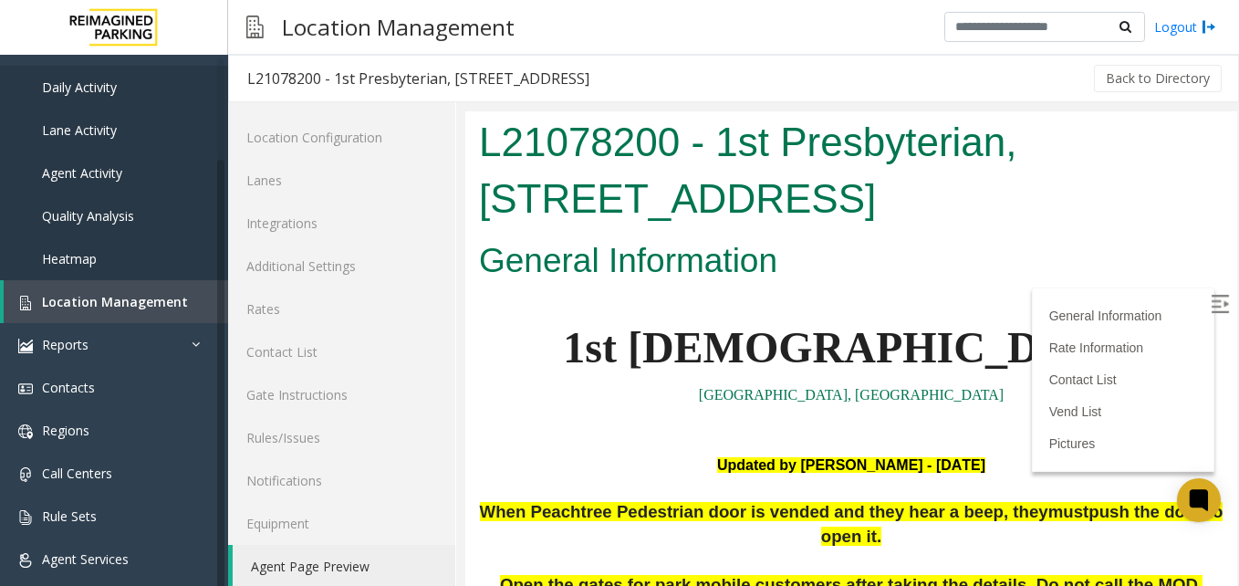
click at [350, 557] on link "Agent Page Preview" at bounding box center [344, 566] width 223 height 43
click at [105, 319] on link "Location Management" at bounding box center [116, 301] width 225 height 43
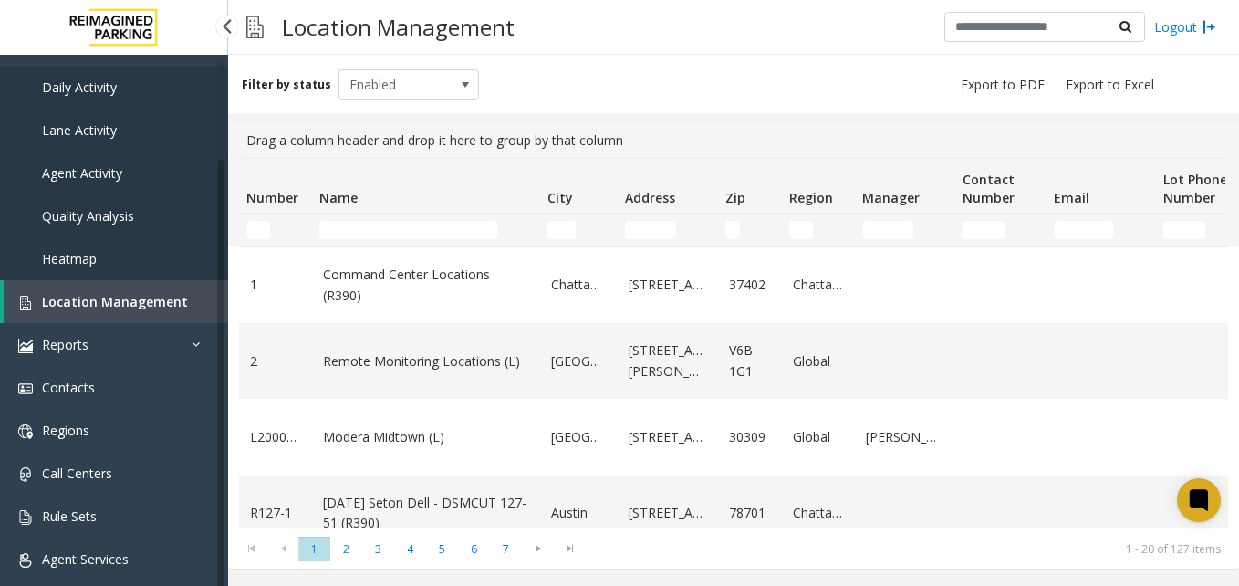
click at [104, 298] on span "Location Management" at bounding box center [115, 301] width 146 height 17
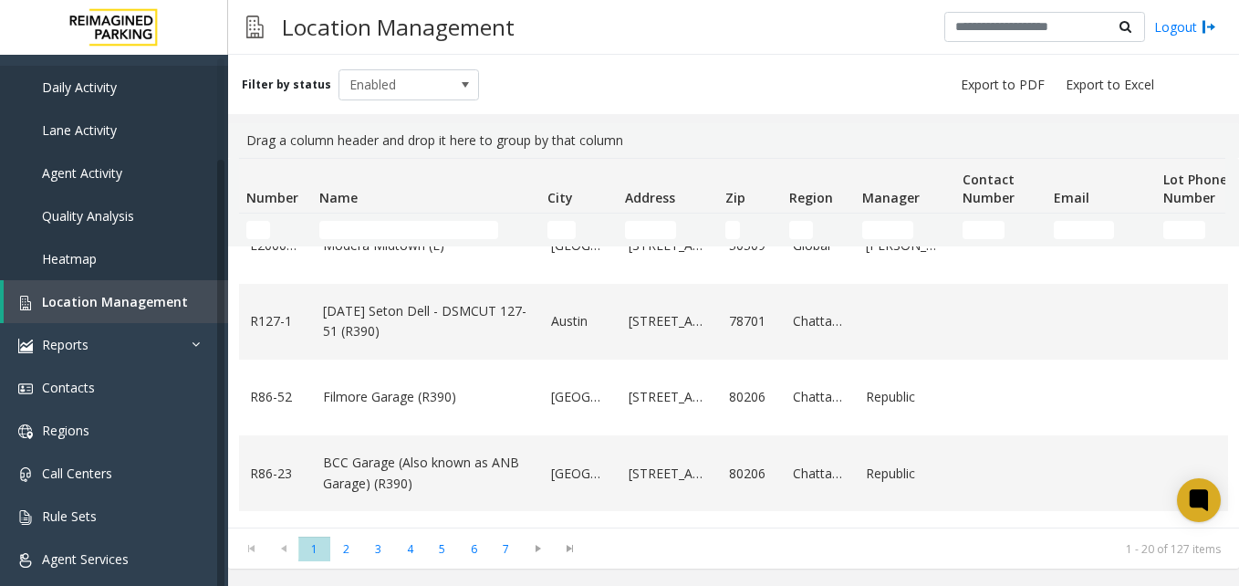
scroll to position [548, 0]
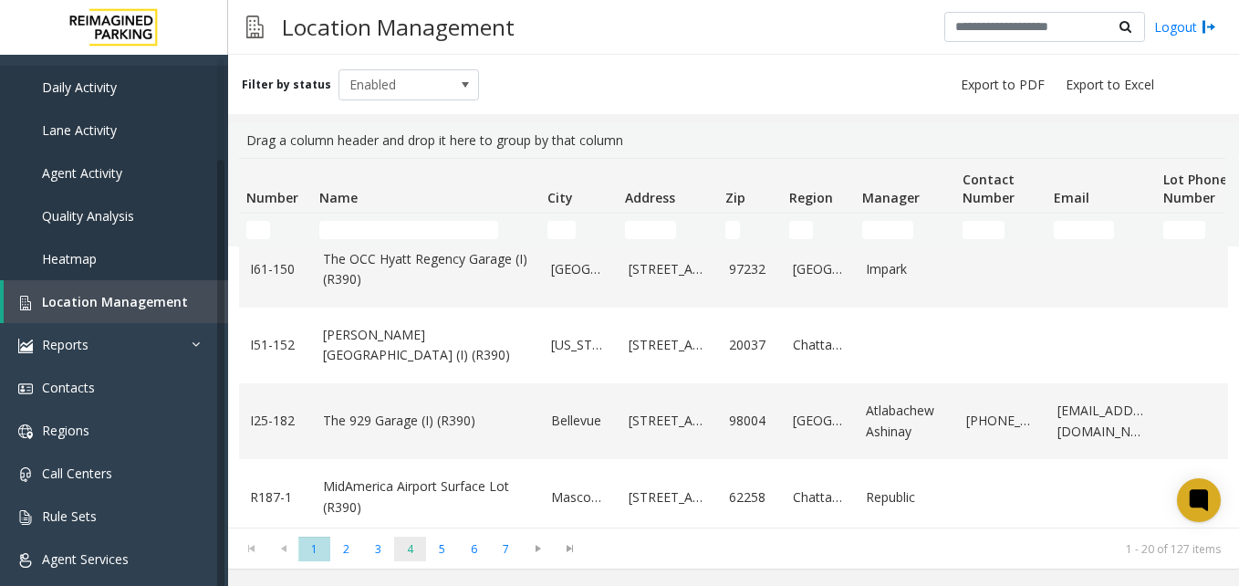
click at [423, 557] on span "4" at bounding box center [410, 549] width 32 height 25
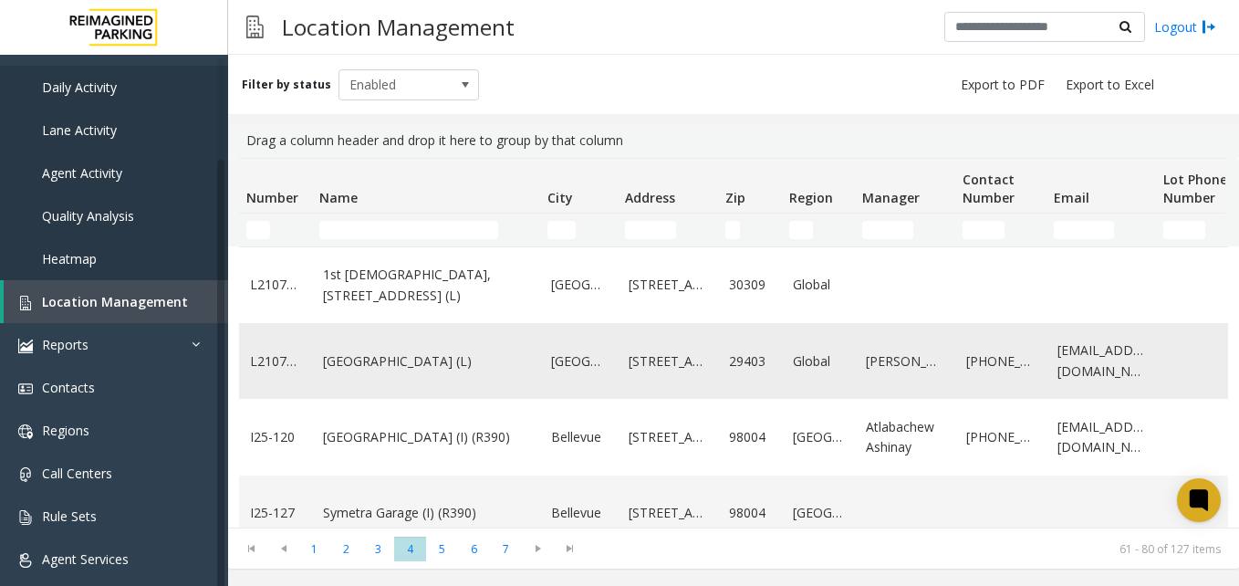
click at [376, 371] on link "Courier Square (L)" at bounding box center [426, 361] width 206 height 20
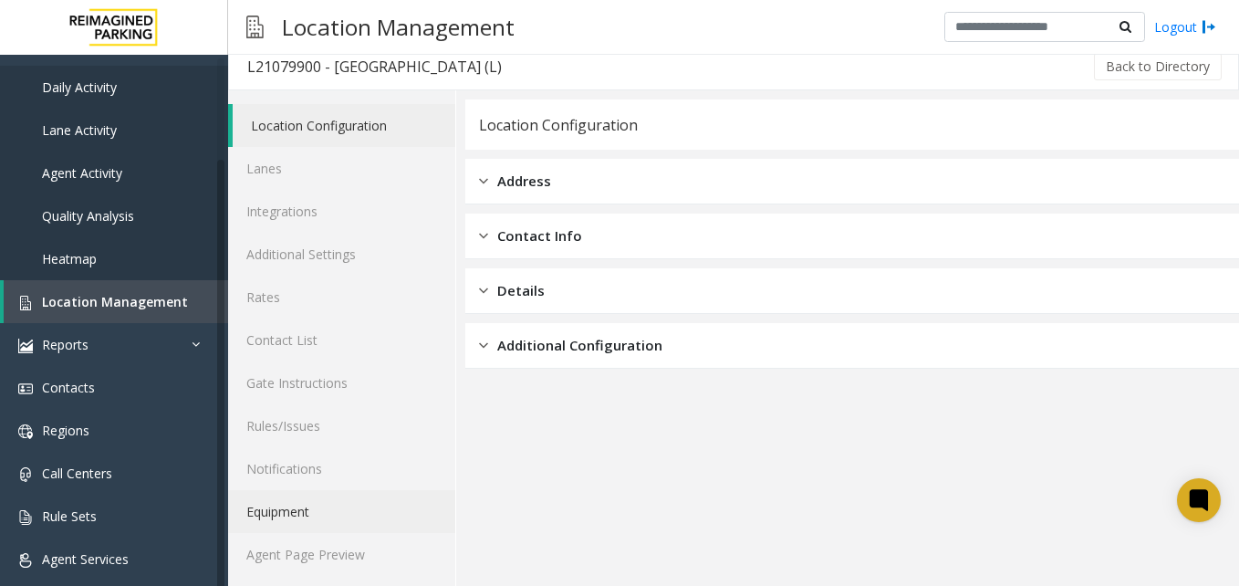
scroll to position [16, 0]
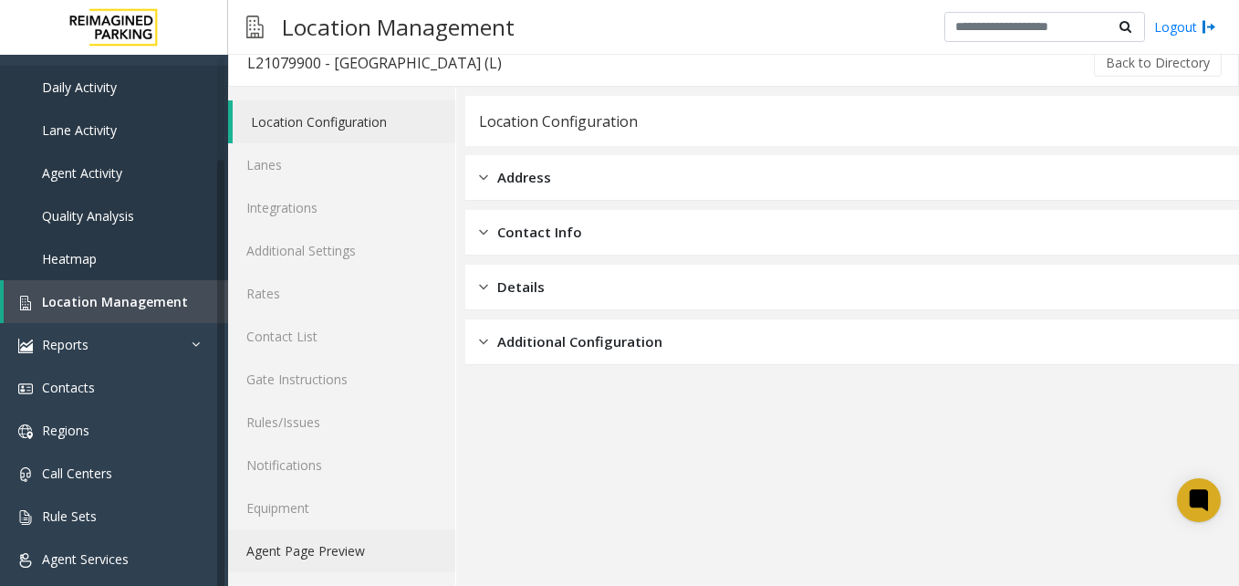
click at [287, 554] on link "Agent Page Preview" at bounding box center [341, 550] width 227 height 43
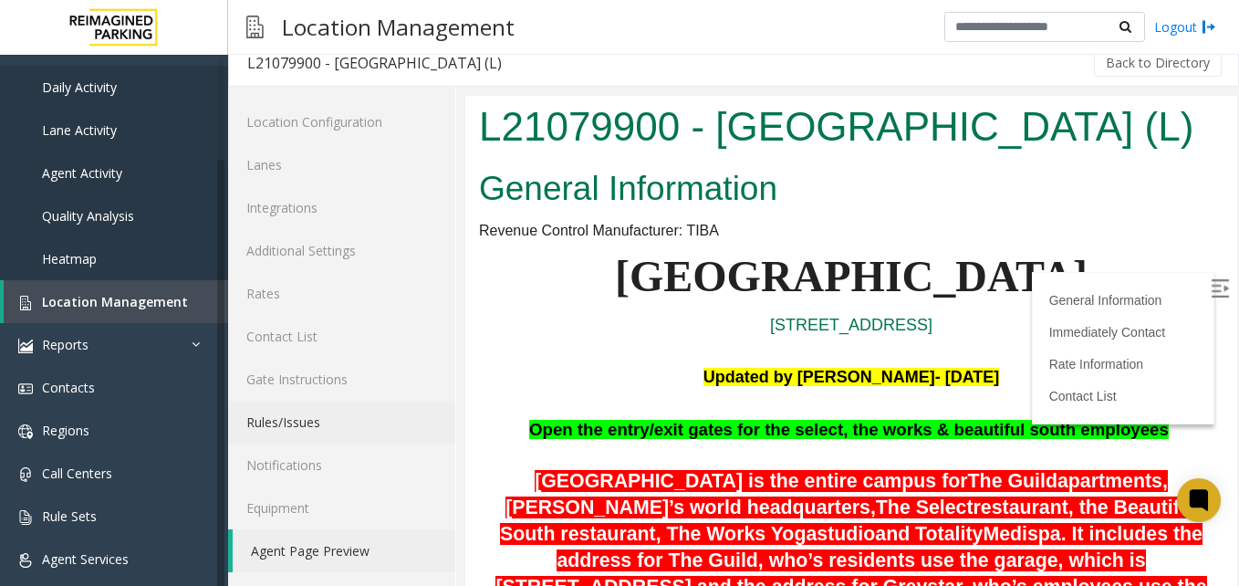
scroll to position [1095, 0]
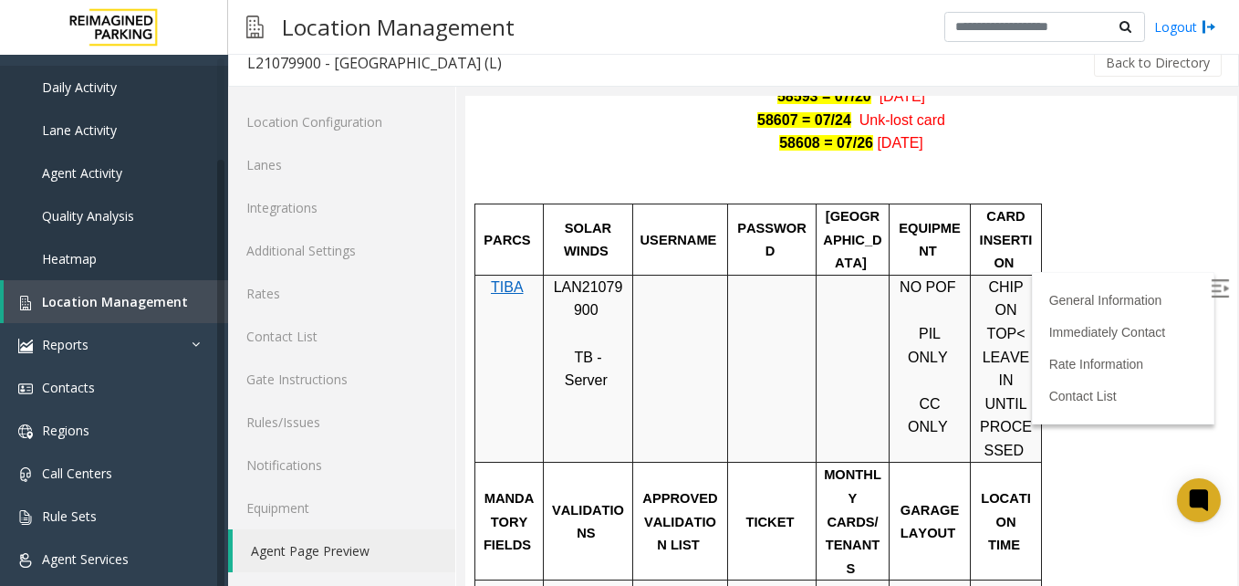
click at [507, 276] on p "TIBA" at bounding box center [509, 299] width 55 height 47
click at [508, 279] on span "TIBA" at bounding box center [507, 287] width 33 height 16
click at [557, 279] on span "LAN21079900" at bounding box center [588, 298] width 69 height 39
copy p "LAN21079900"
